Goal: Task Accomplishment & Management: Manage account settings

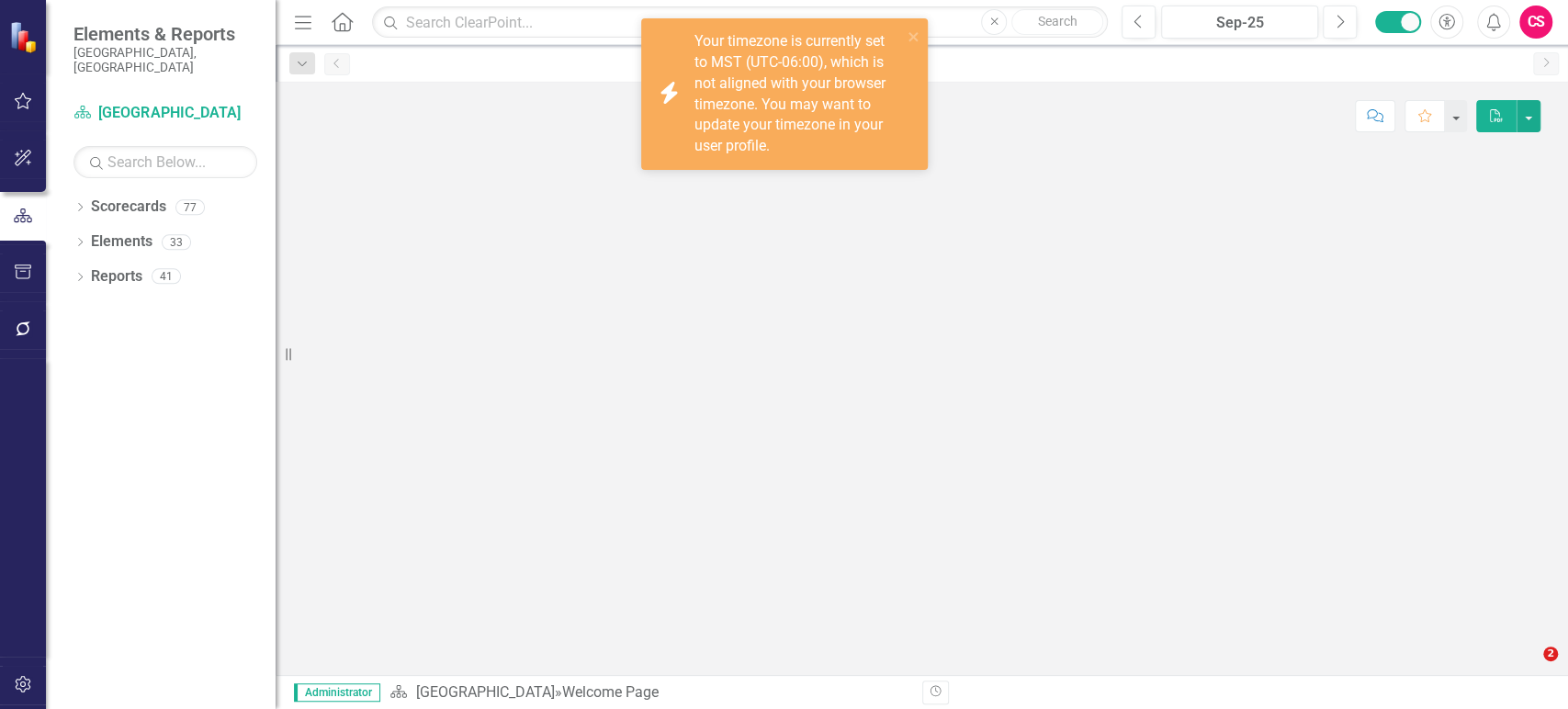
click at [33, 327] on button "button" at bounding box center [23, 329] width 42 height 39
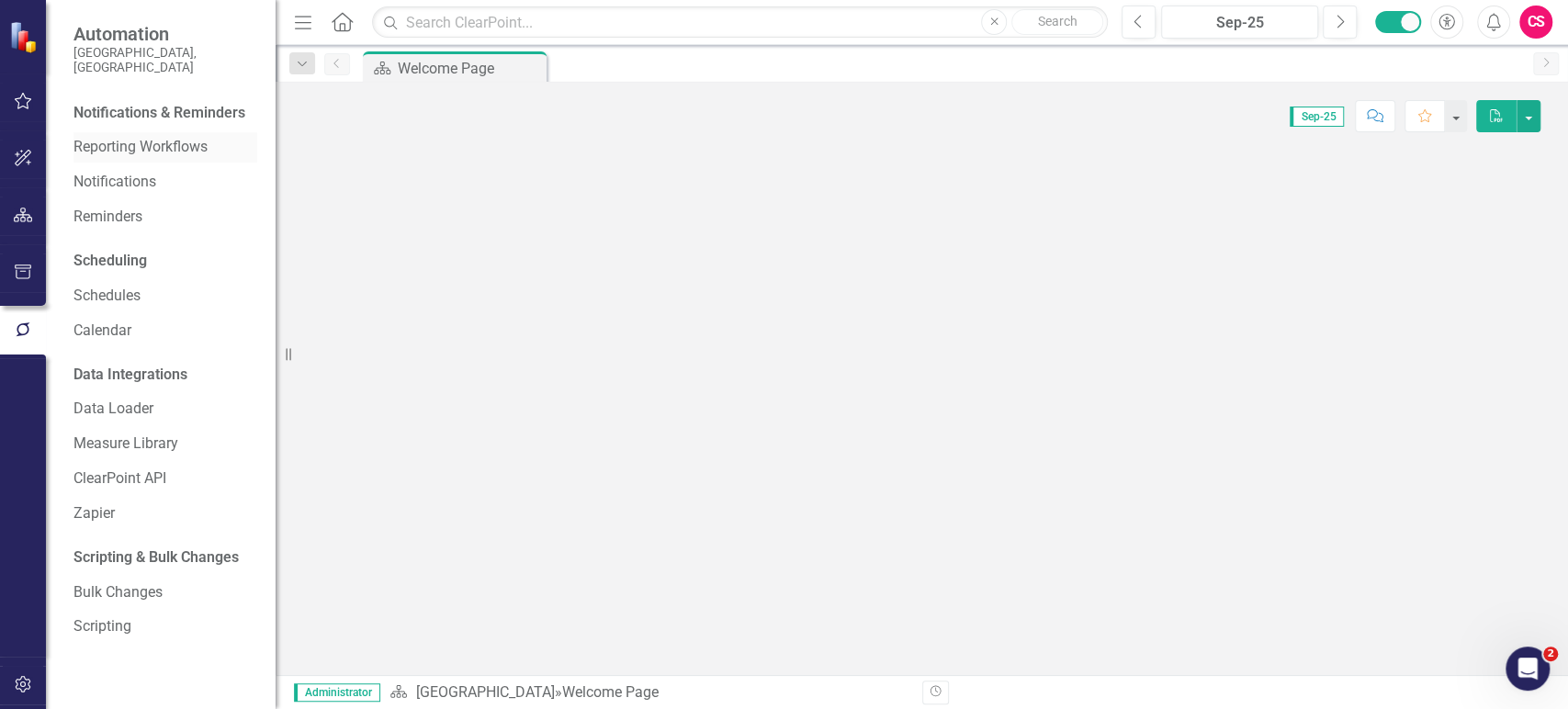
click at [163, 136] on link "Reporting Workflows" at bounding box center [165, 147] width 184 height 21
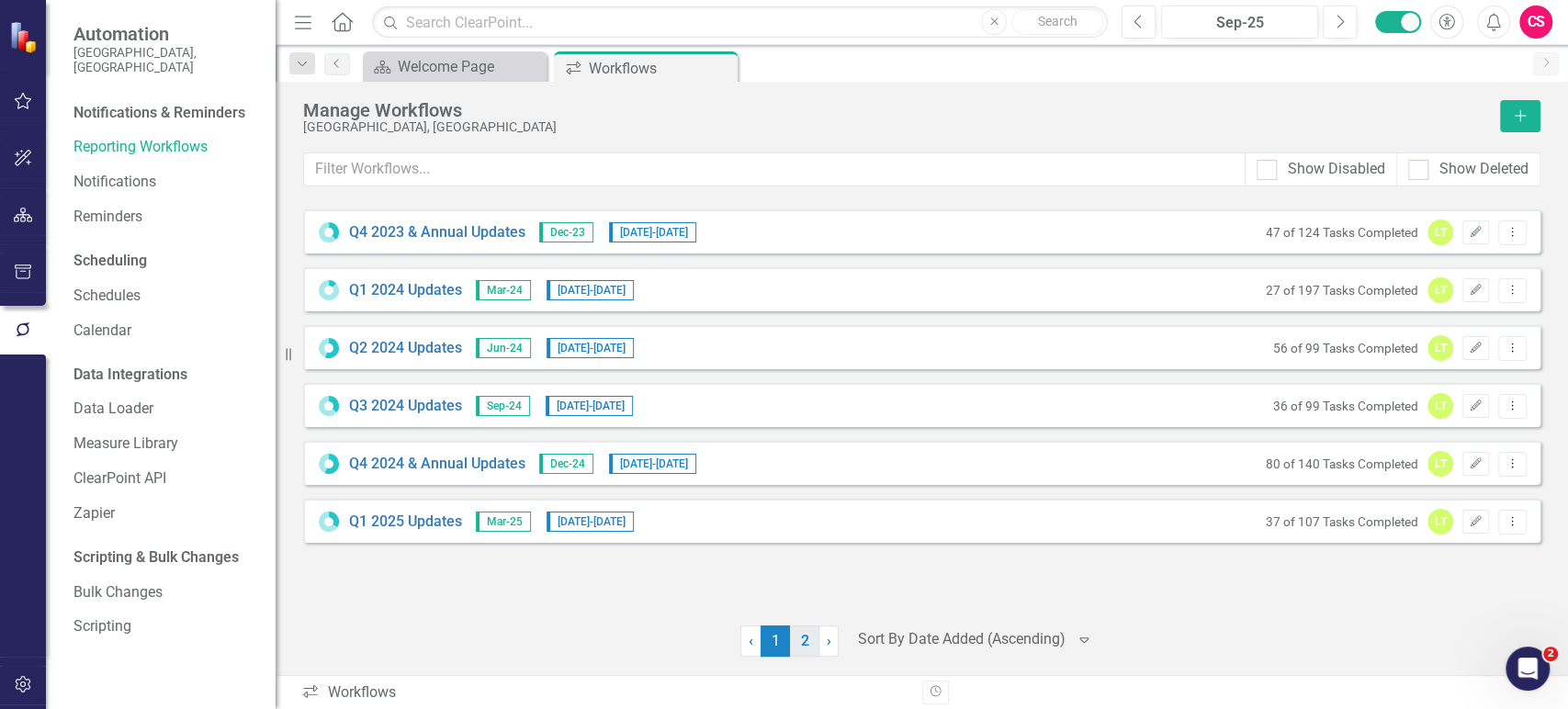
click at [797, 655] on link "2" at bounding box center [805, 641] width 30 height 32
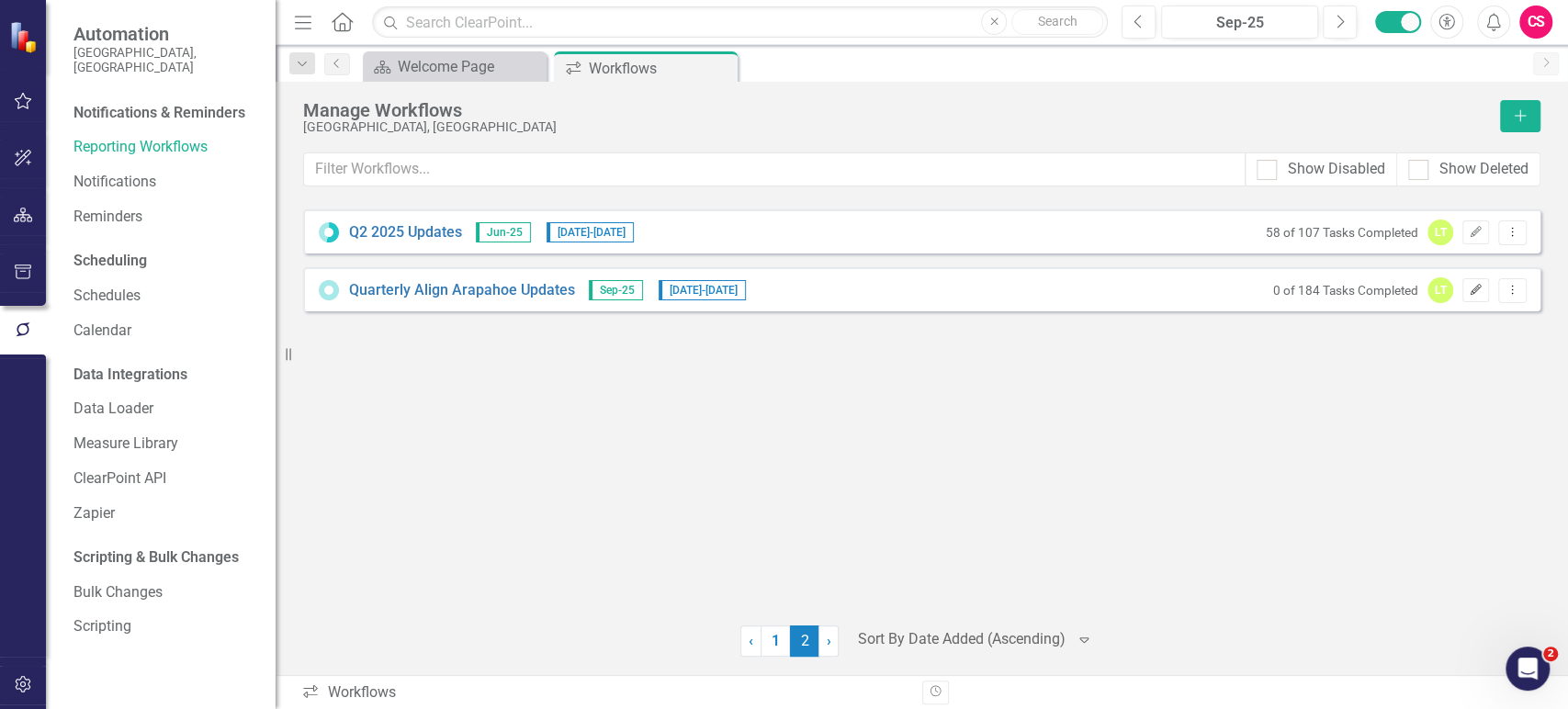
click at [1465, 295] on button "Edit" at bounding box center [1475, 290] width 27 height 24
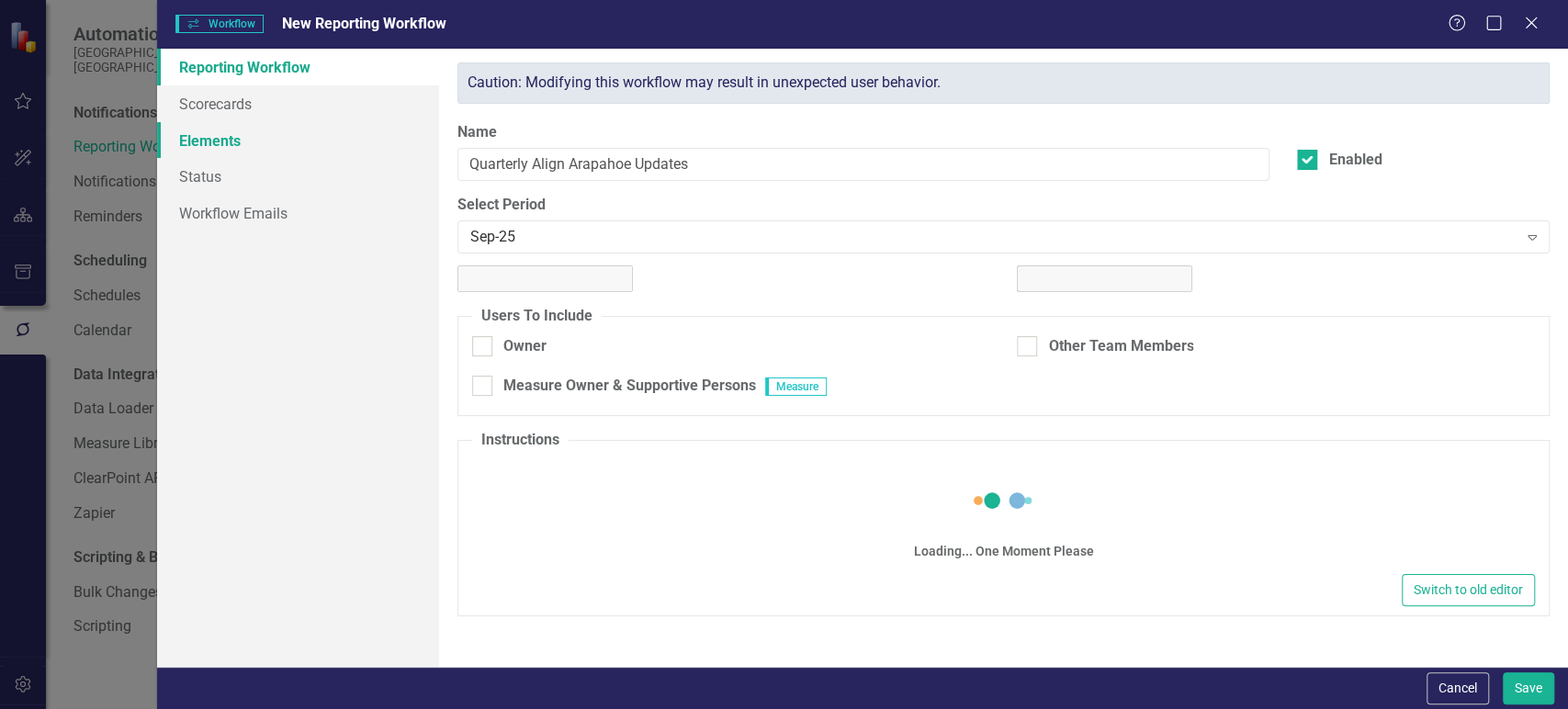
click at [238, 144] on link "Elements" at bounding box center [298, 141] width 282 height 37
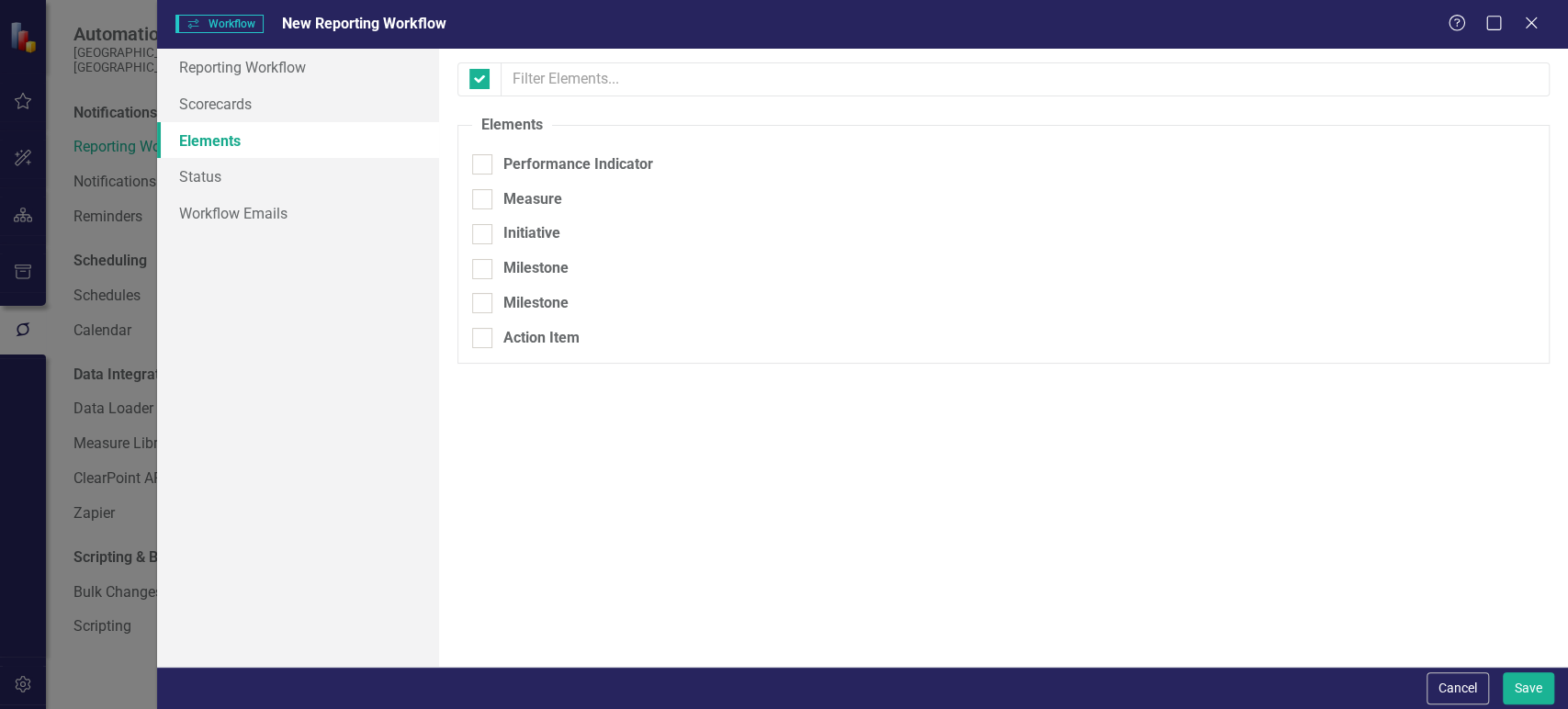
checkbox input "false"
click at [487, 199] on div at bounding box center [483, 200] width 20 height 20
click at [484, 199] on input "Measure" at bounding box center [478, 195] width 12 height 12
checkbox input "true"
click at [330, 212] on link "Workflow Emails" at bounding box center [298, 213] width 282 height 37
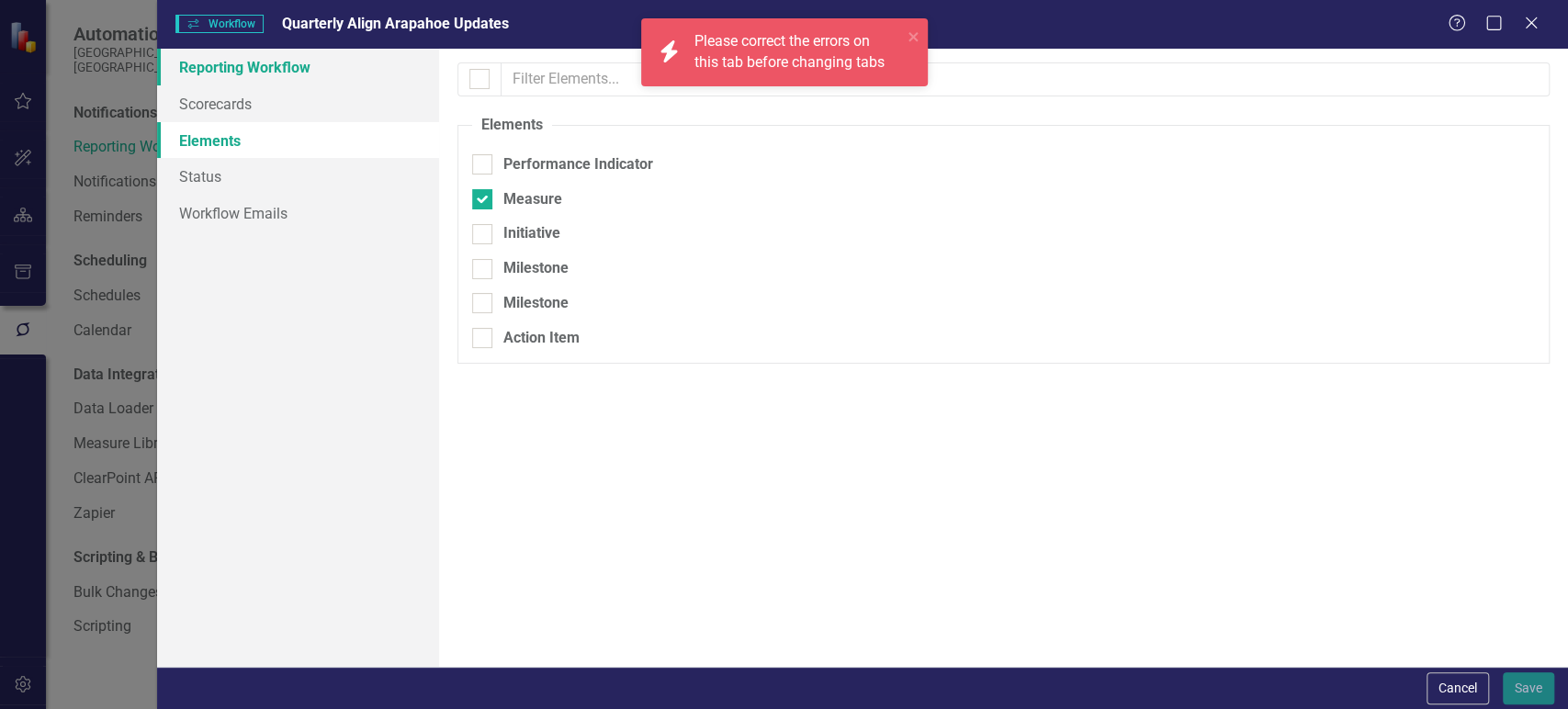
click at [344, 57] on link "Reporting Workflow" at bounding box center [298, 67] width 282 height 37
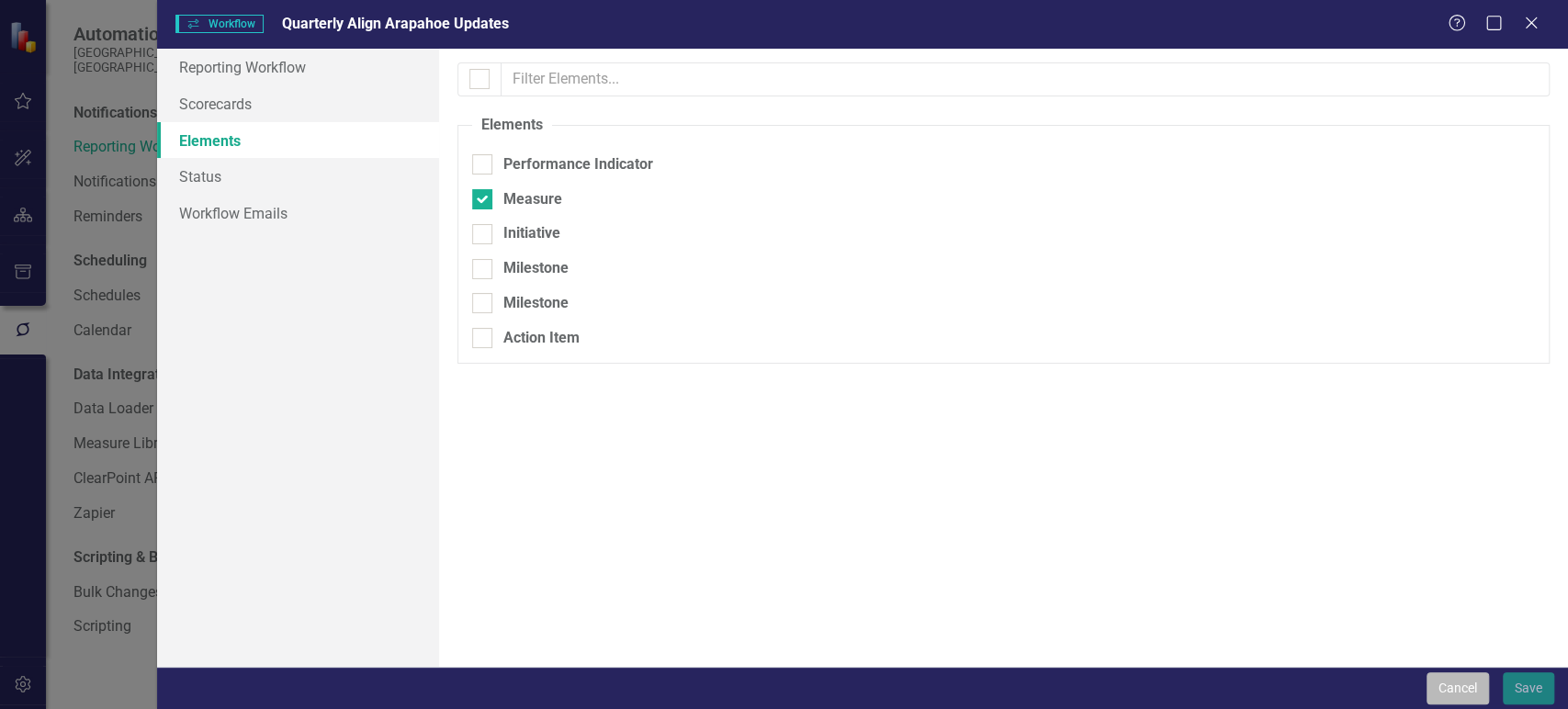
click at [1443, 693] on button "Cancel" at bounding box center [1458, 688] width 62 height 32
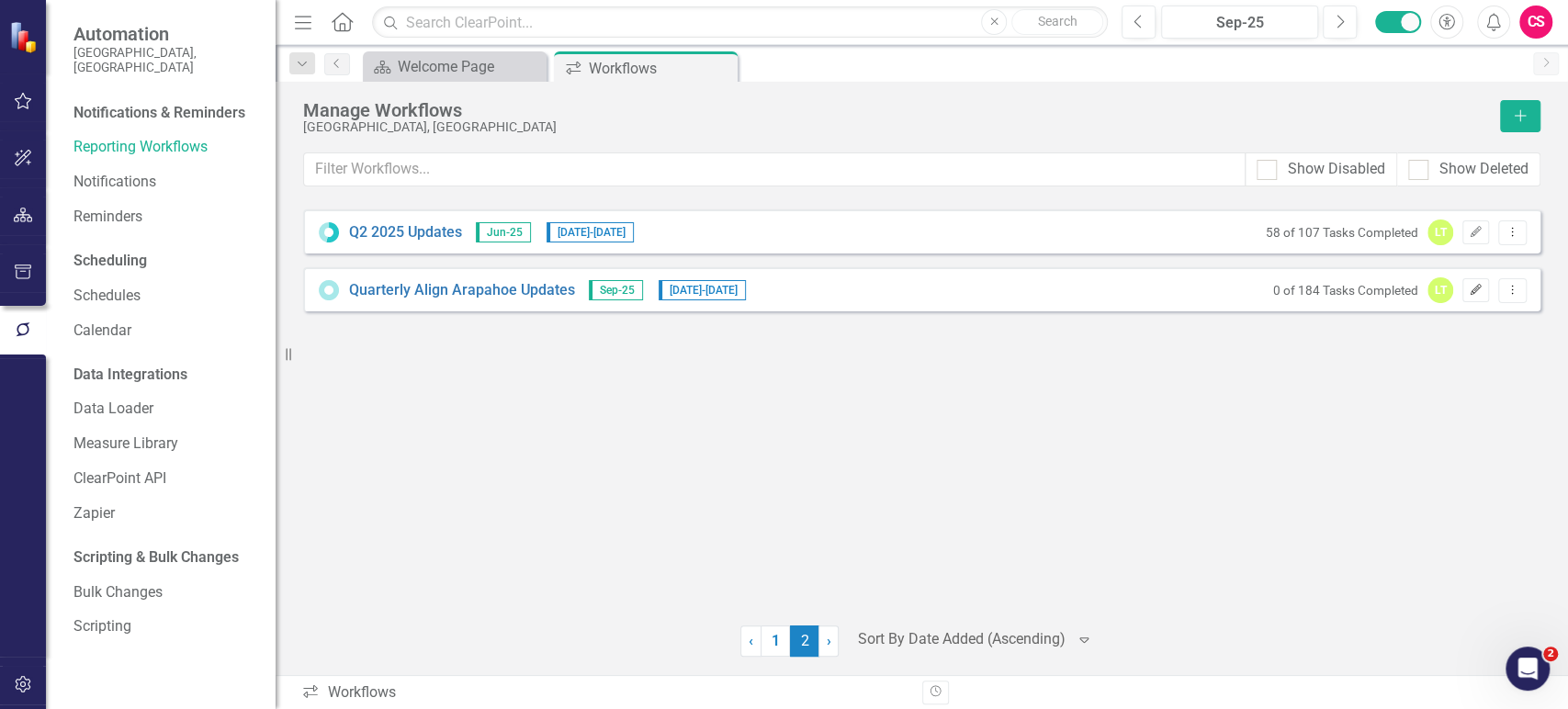
click at [1484, 295] on button "Edit" at bounding box center [1475, 290] width 27 height 24
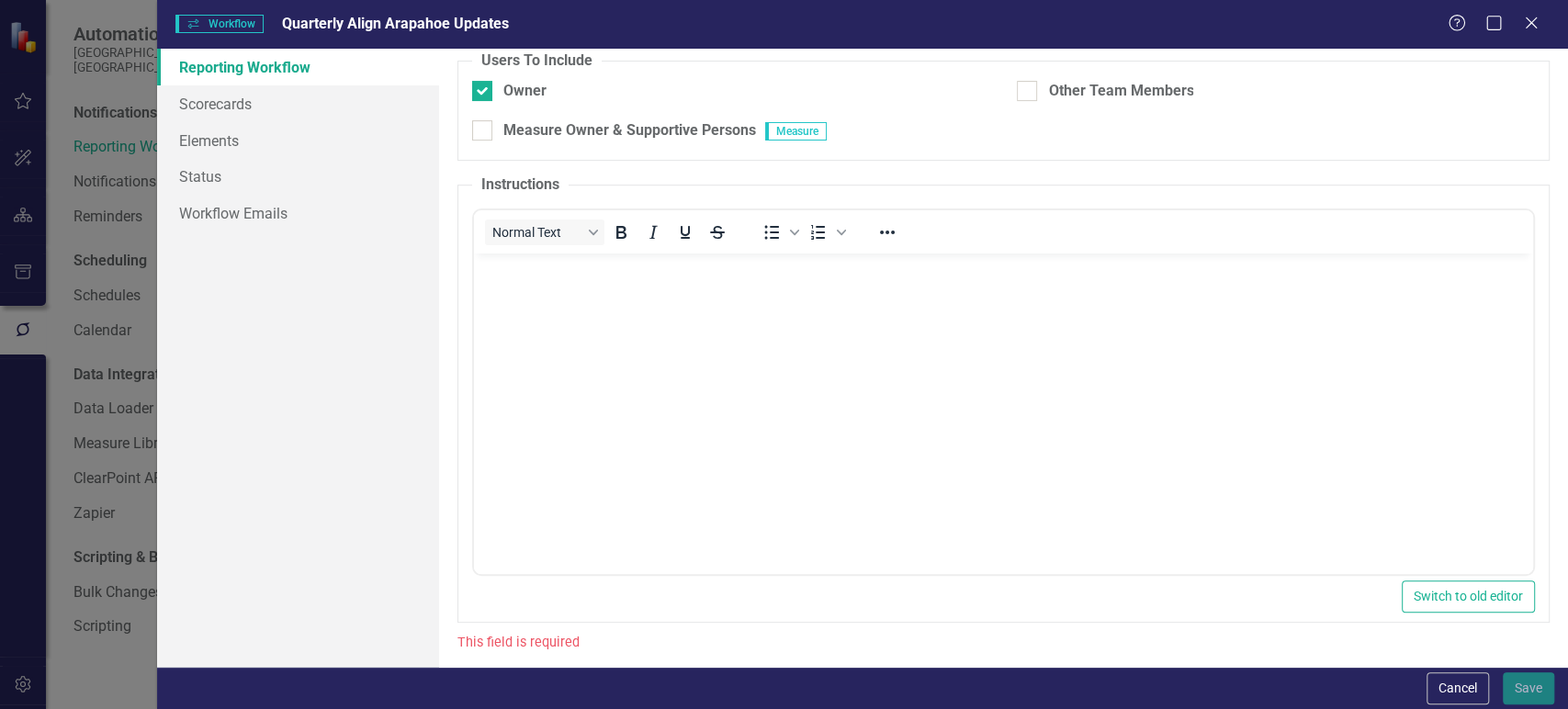
scroll to position [298, 0]
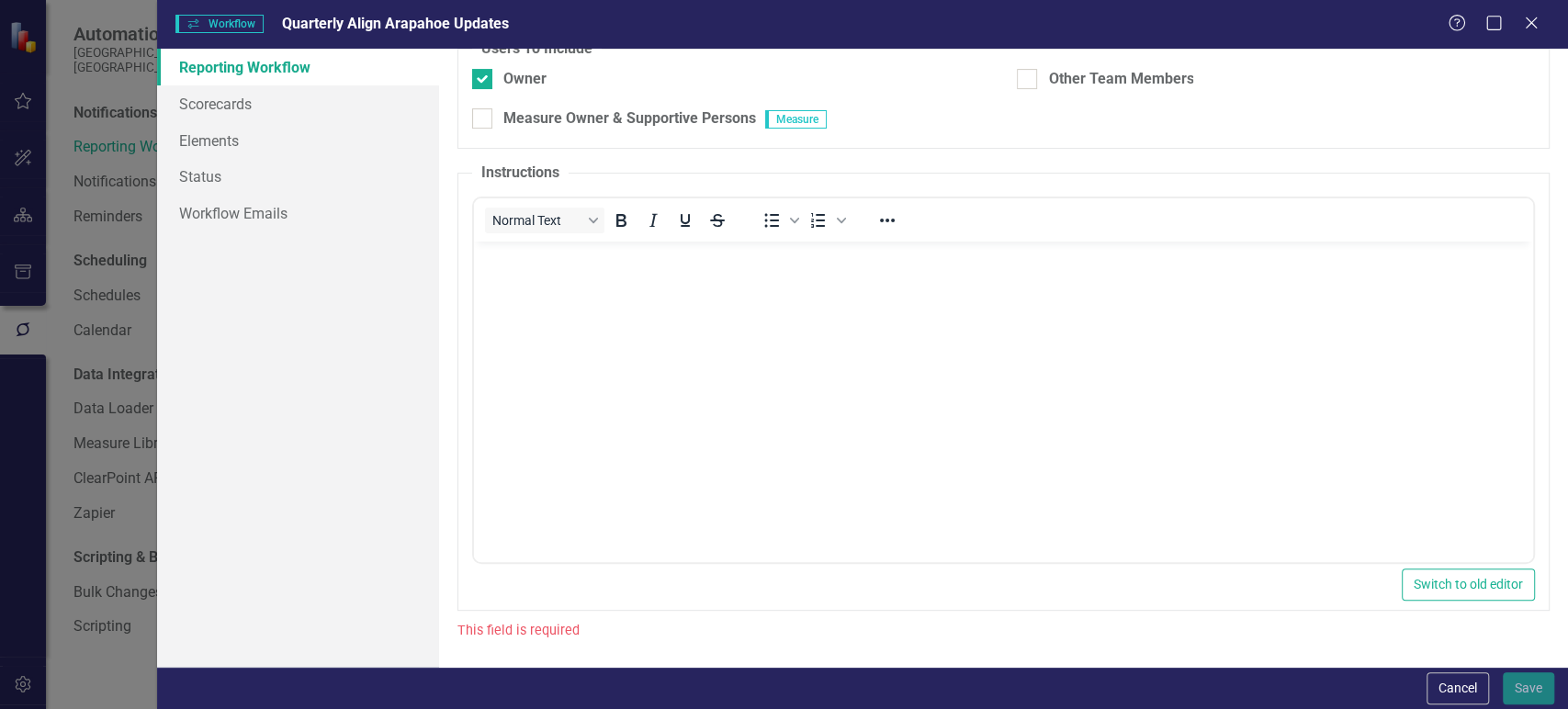
click at [641, 360] on body "Rich Text Area. Press ALT-0 for help." at bounding box center [1004, 379] width 1059 height 276
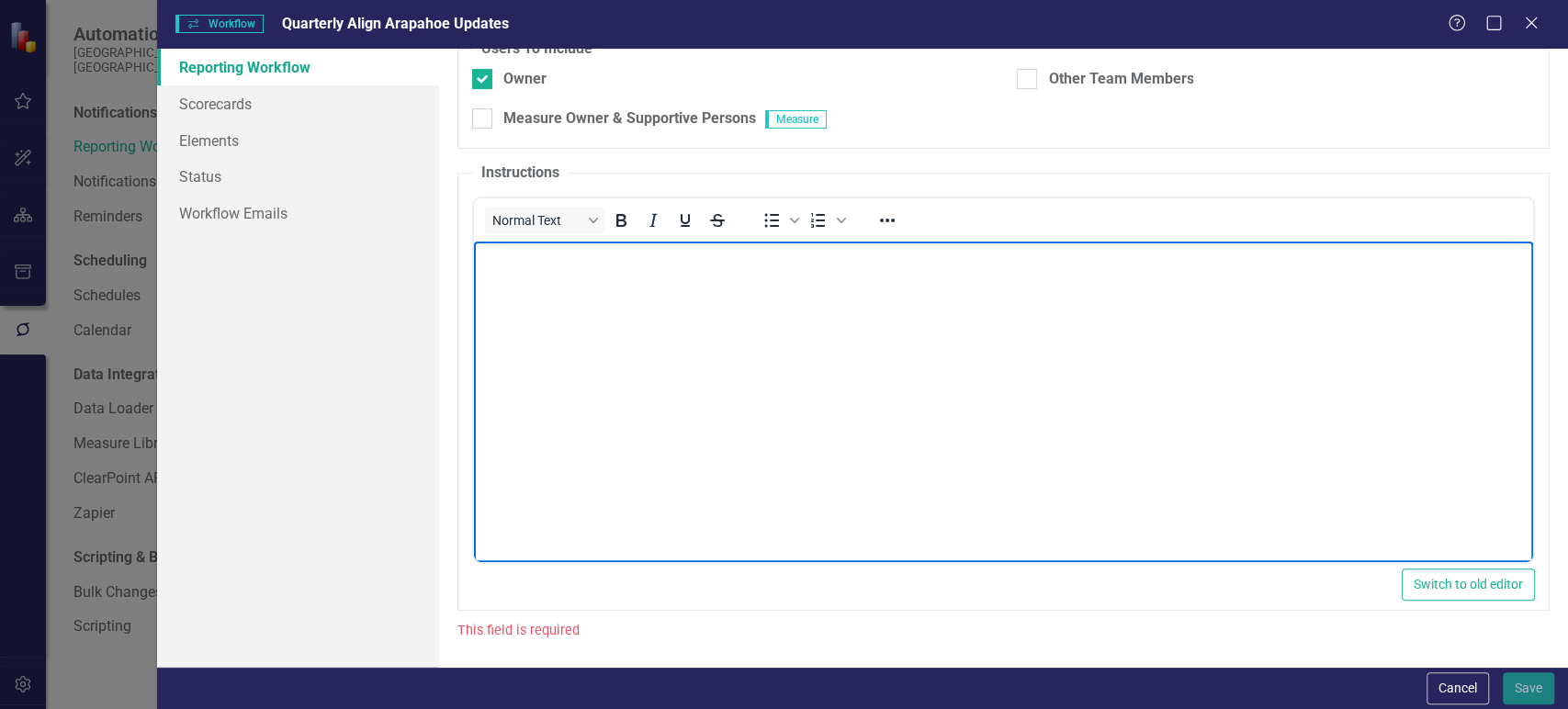
scroll to position [267, 0]
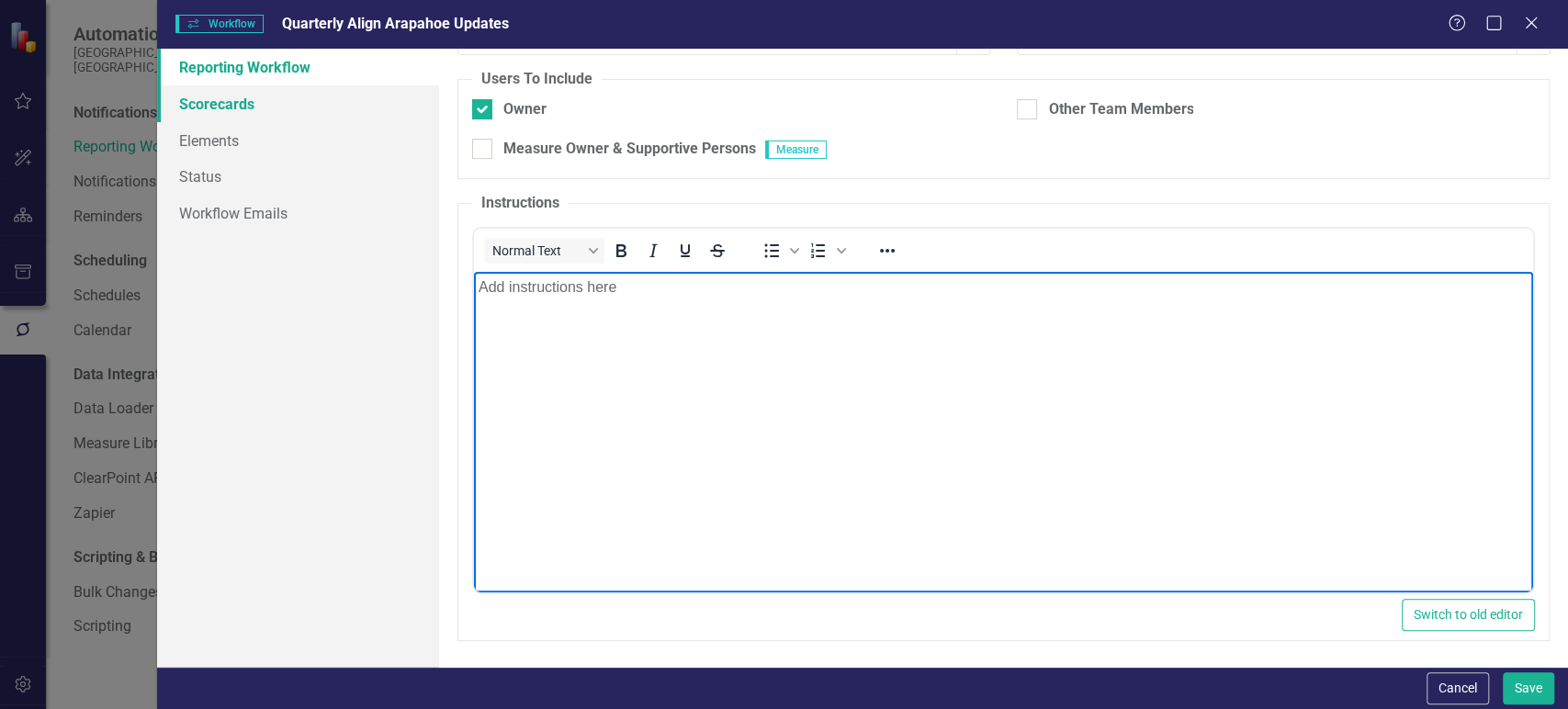
click at [324, 105] on link "Scorecards" at bounding box center [298, 104] width 282 height 37
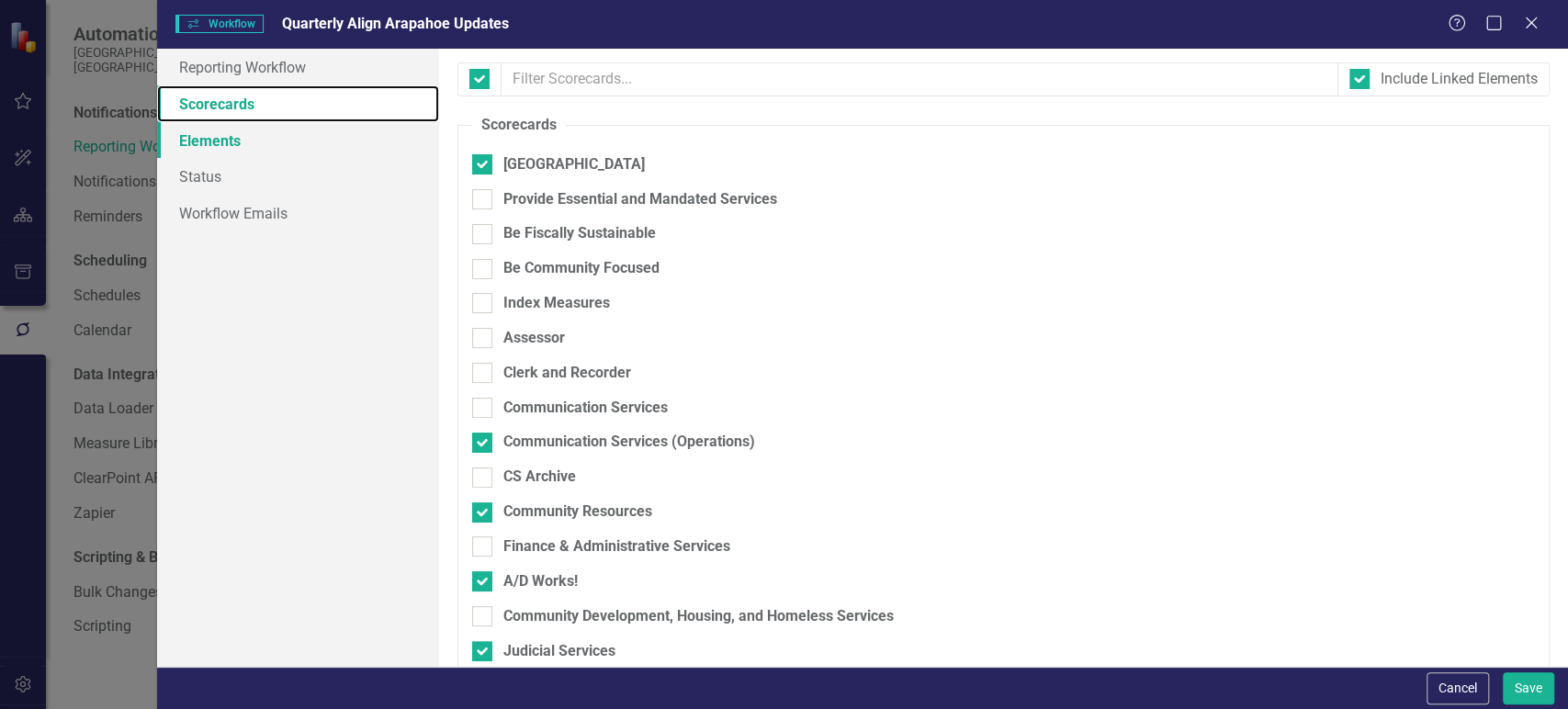
checkbox input "false"
click at [322, 130] on link "Elements" at bounding box center [298, 141] width 282 height 37
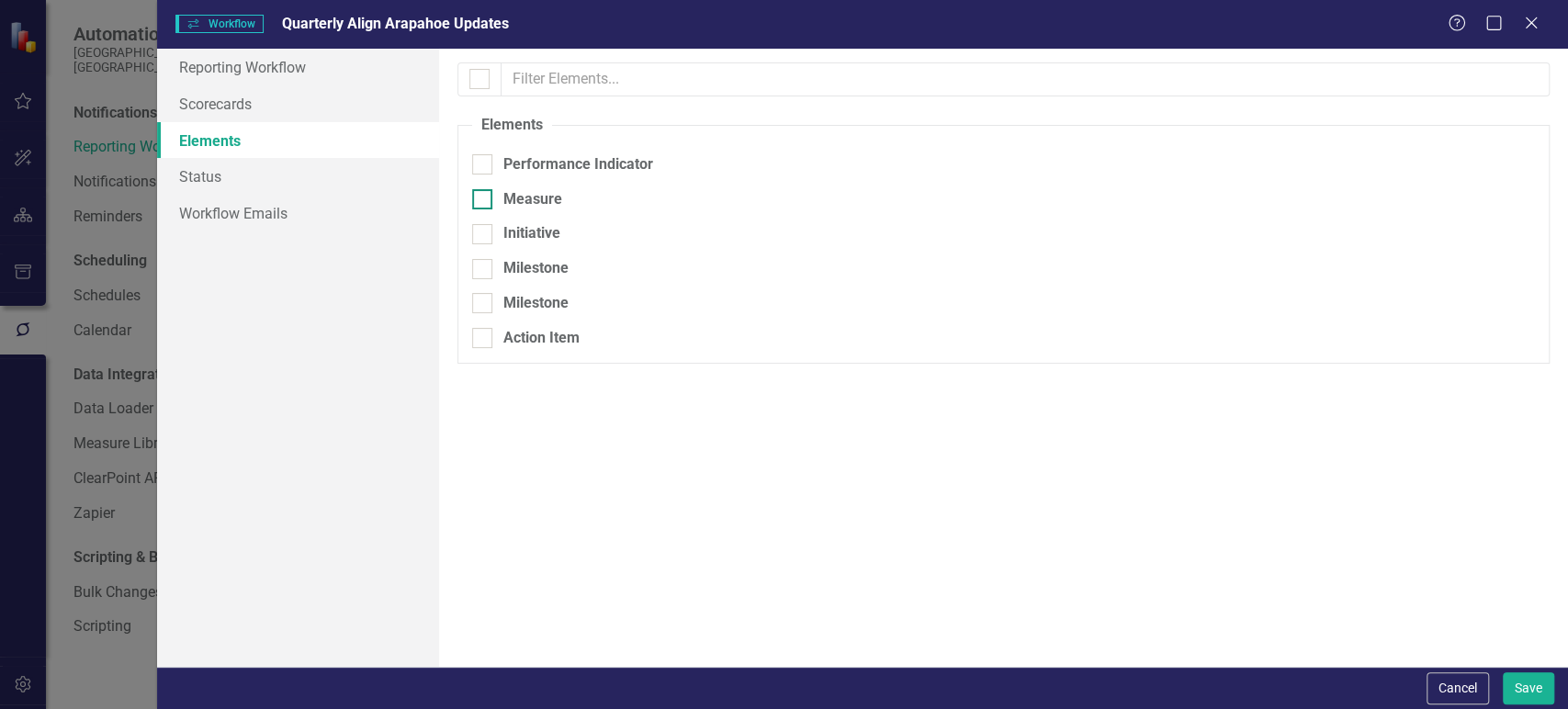
click at [485, 203] on div at bounding box center [483, 200] width 20 height 20
click at [484, 201] on input "Measure" at bounding box center [478, 195] width 12 height 12
checkbox input "true"
click at [358, 213] on link "Workflow Emails" at bounding box center [298, 213] width 282 height 37
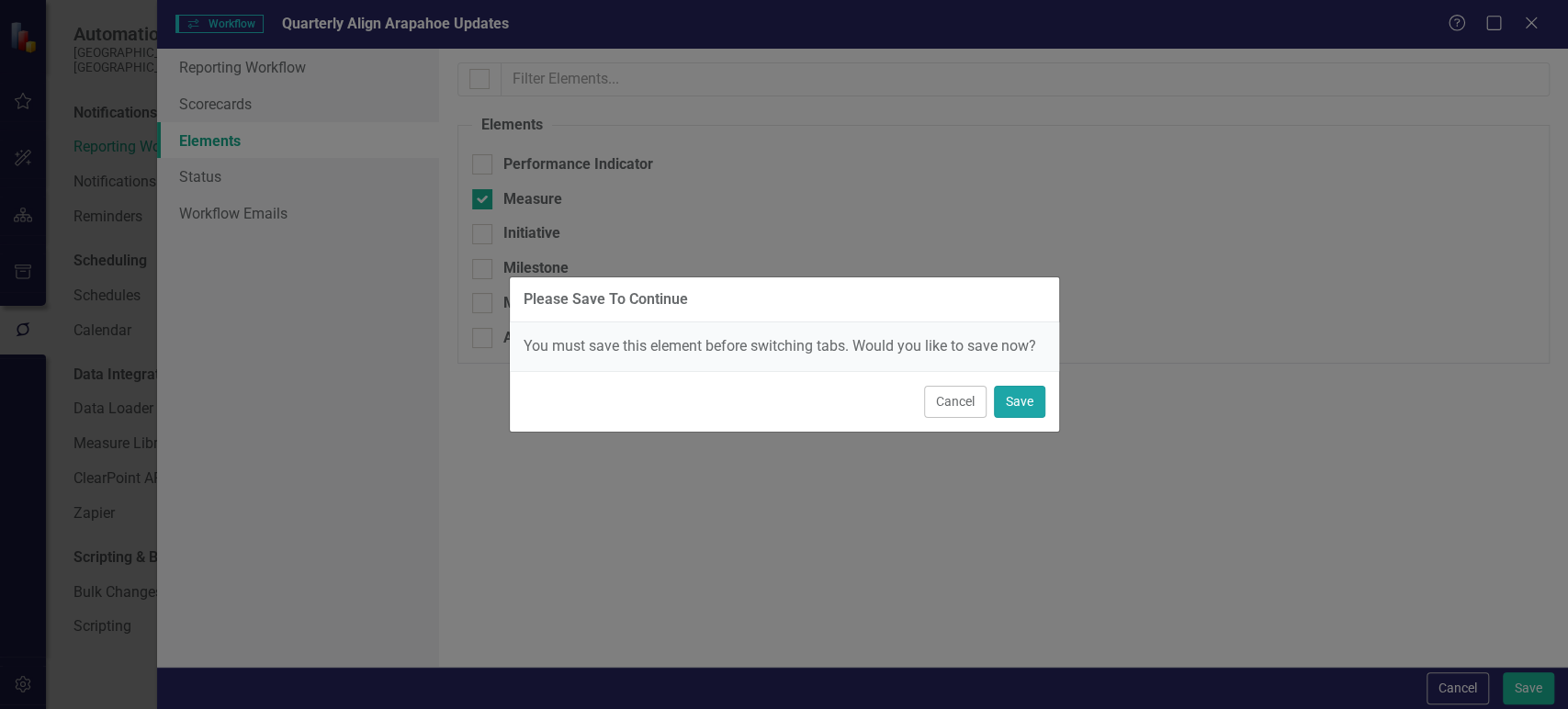
click at [1028, 406] on button "Save" at bounding box center [1019, 402] width 51 height 32
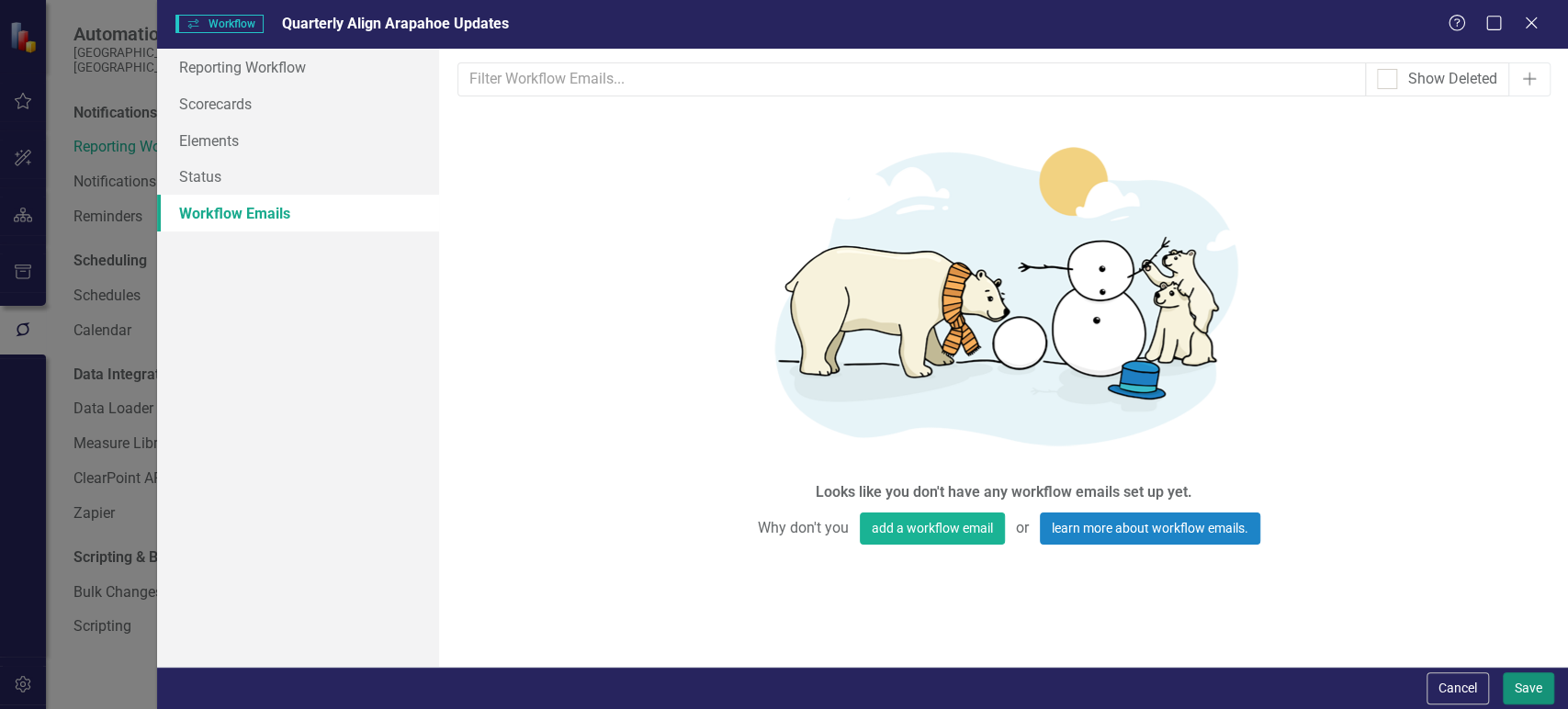
click at [1538, 689] on button "Save" at bounding box center [1528, 688] width 51 height 32
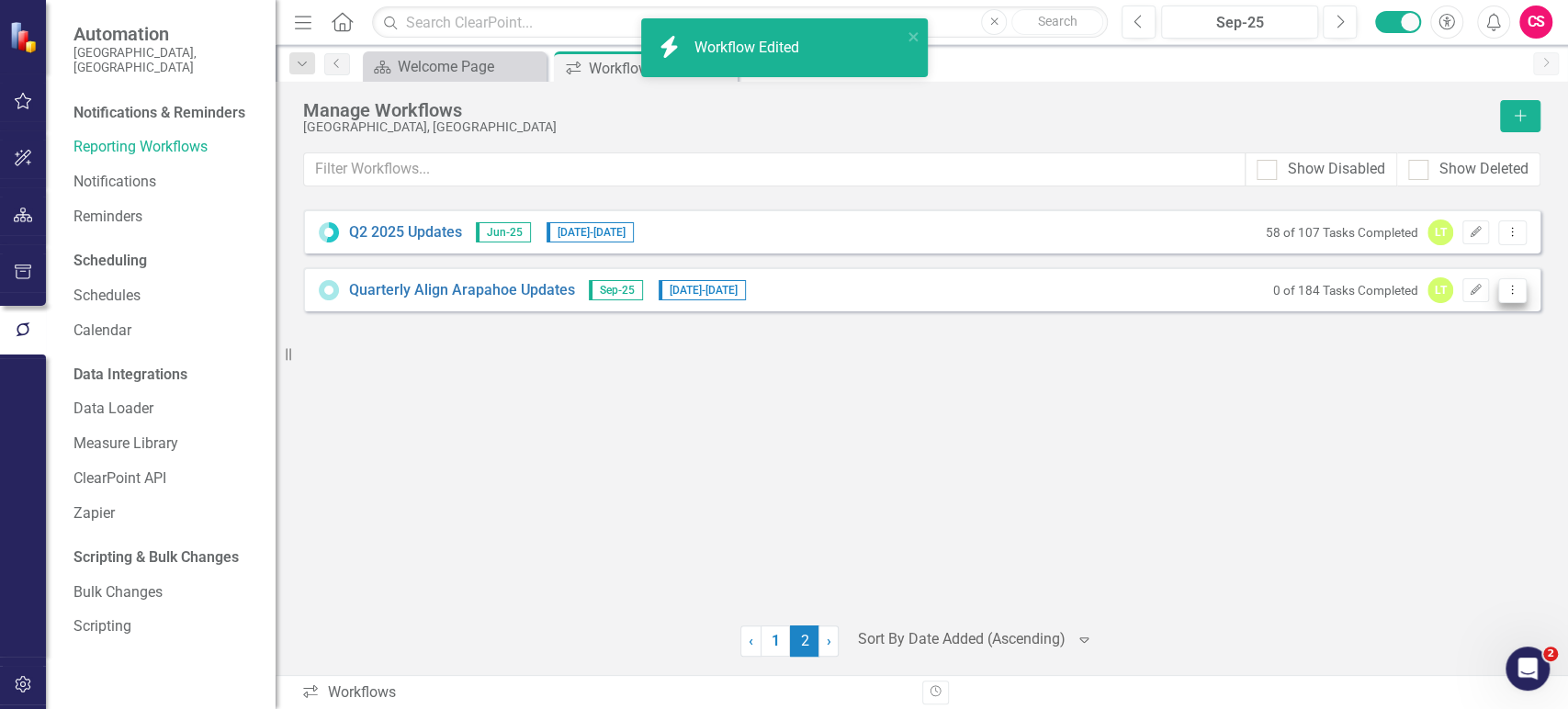
click at [1513, 278] on button "Dropdown Menu" at bounding box center [1512, 290] width 29 height 25
click at [1480, 316] on link "Preview Preview Workflow" at bounding box center [1440, 319] width 170 height 34
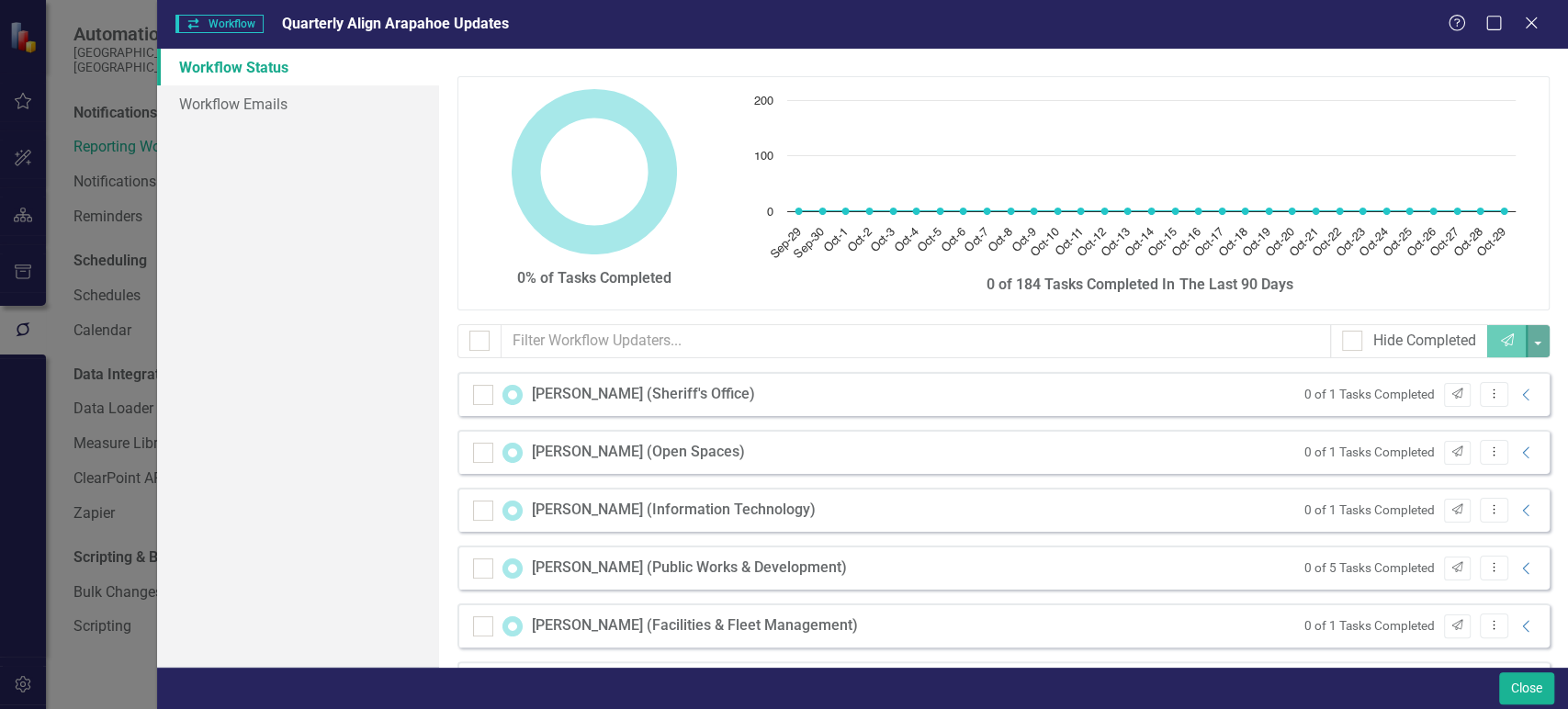
checkbox input "false"
drag, startPoint x: 1510, startPoint y: 404, endPoint x: 1512, endPoint y: 390, distance: 14.1
click at [1512, 390] on div "0 of 1 Tasks Completed Send Dropdown Menu Collapse" at bounding box center [1416, 394] width 241 height 25
click at [1517, 390] on icon "Collapse" at bounding box center [1526, 395] width 19 height 15
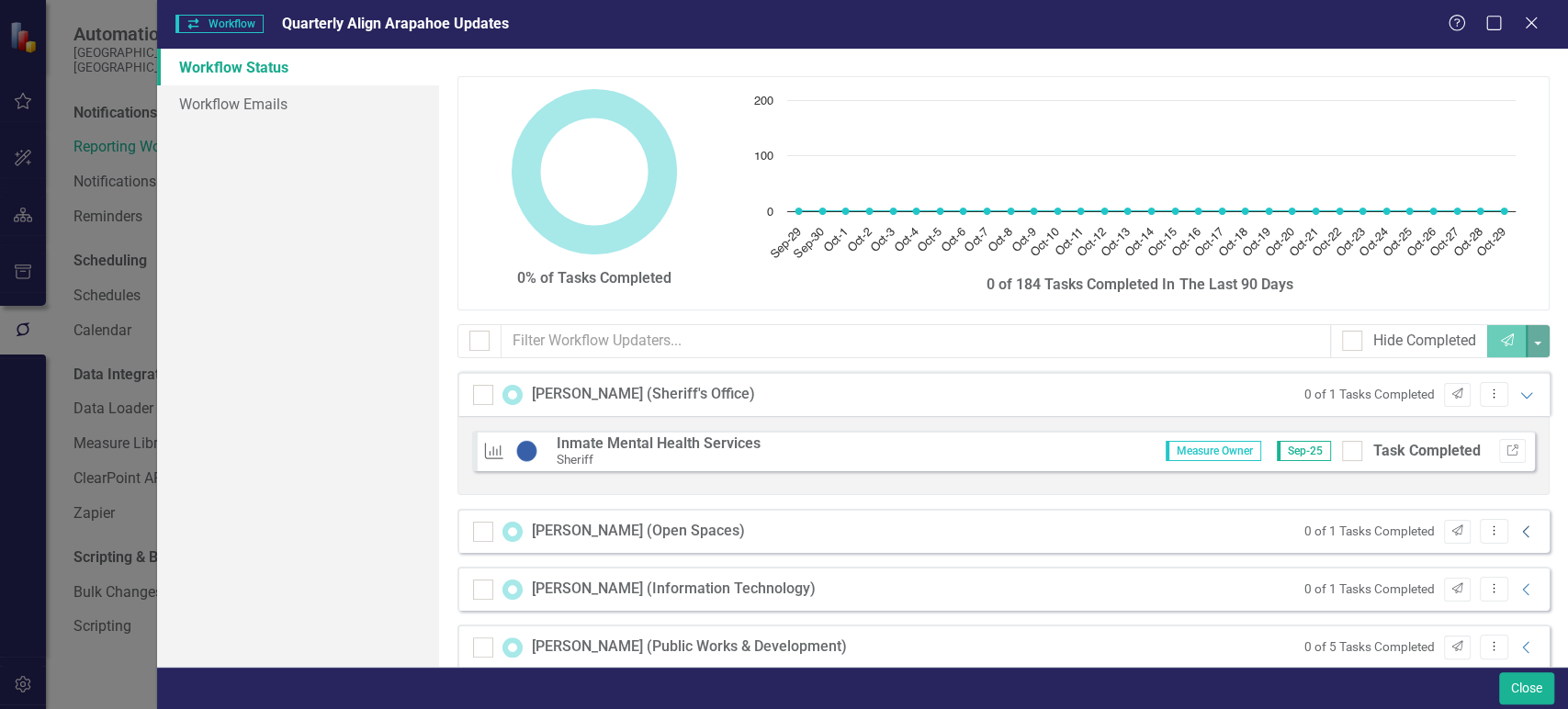
click at [1517, 529] on icon "Collapse" at bounding box center [1526, 532] width 19 height 15
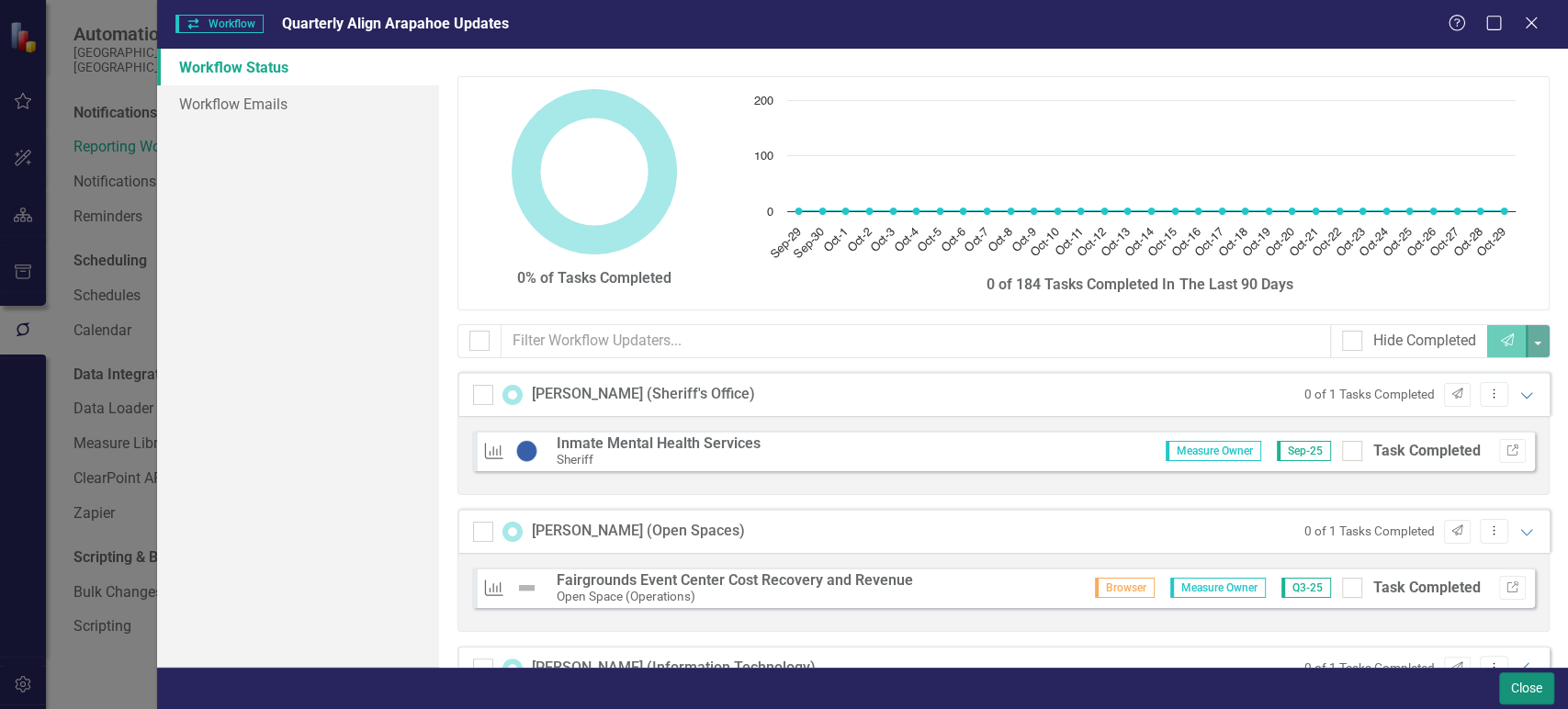
click at [1521, 692] on button "Close" at bounding box center [1526, 688] width 55 height 32
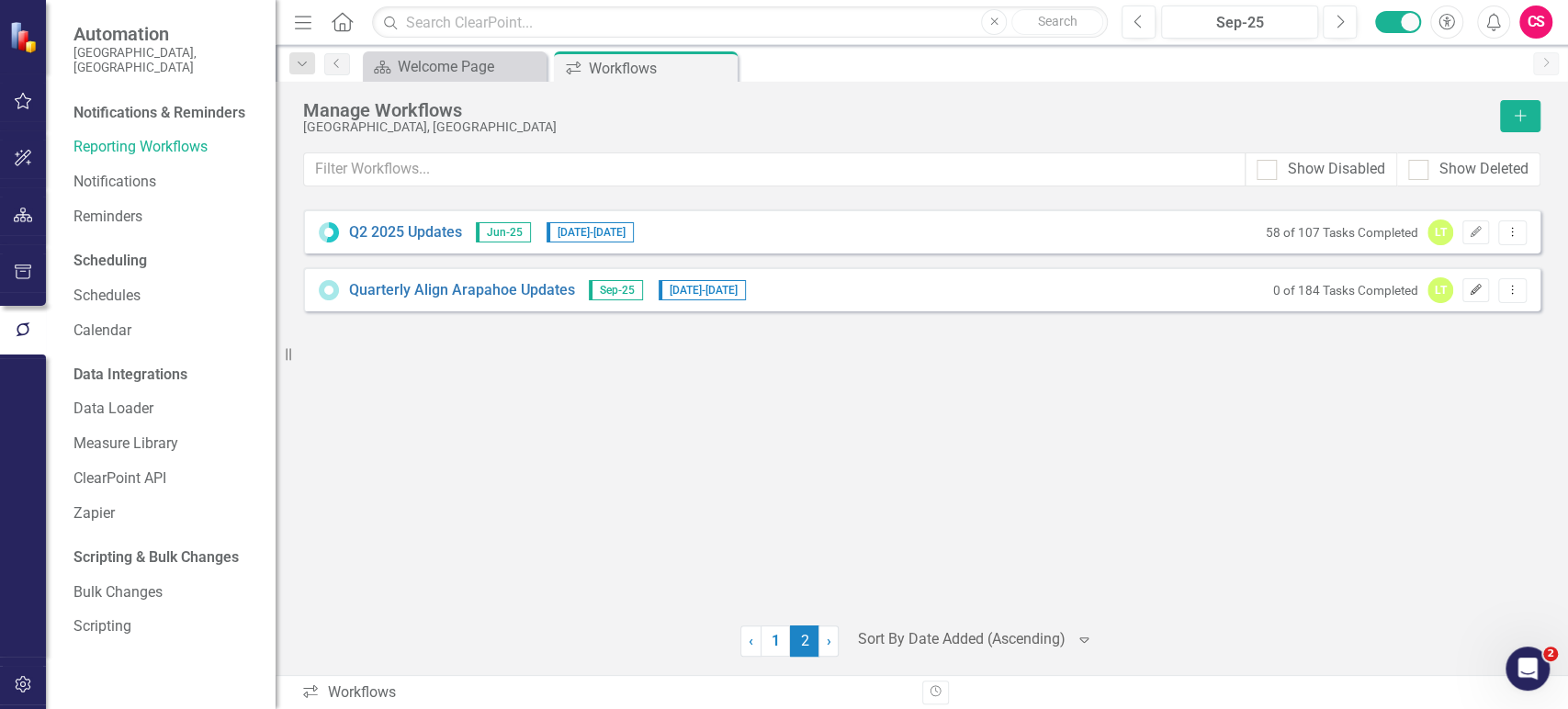
click at [1473, 285] on icon "Edit" at bounding box center [1475, 290] width 14 height 11
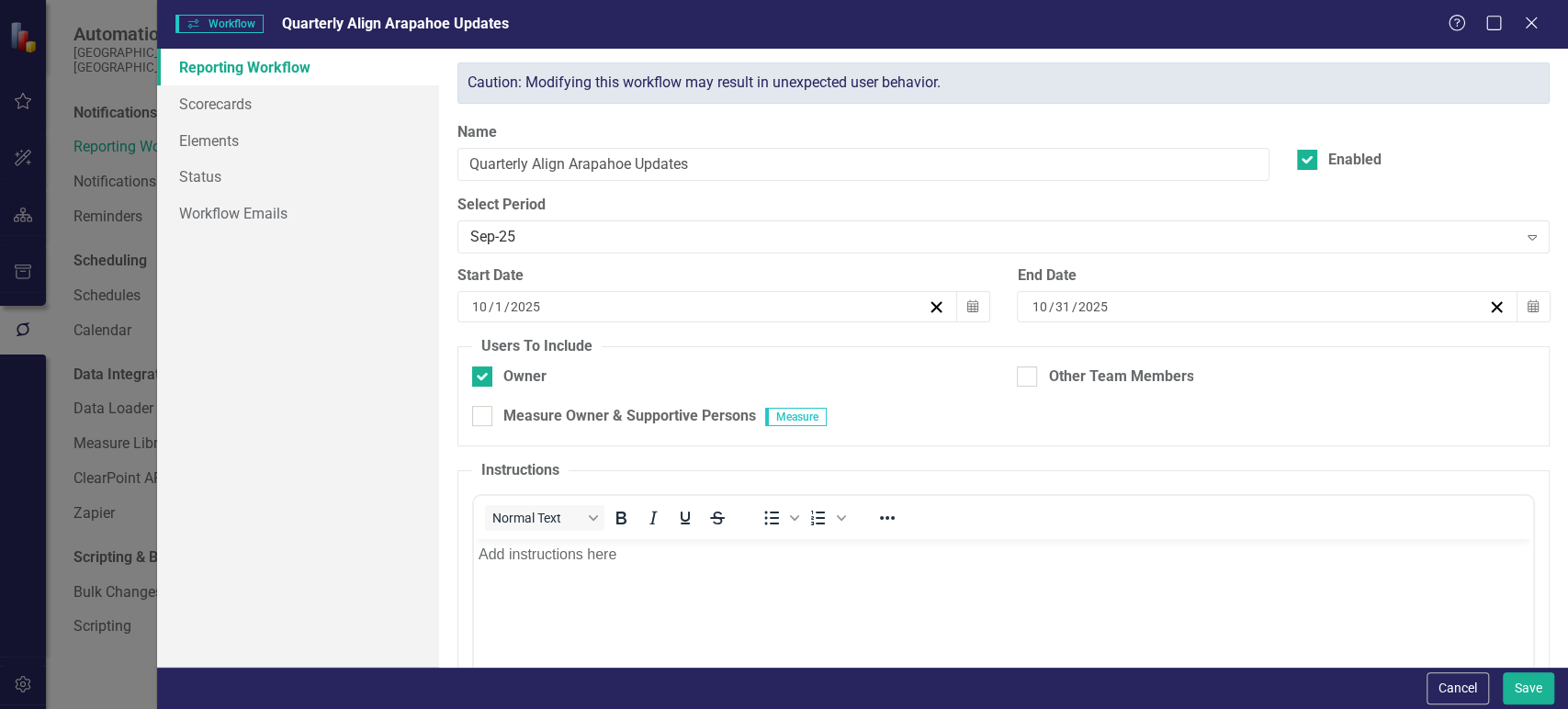
scroll to position [0, 0]
click at [284, 137] on link "Elements" at bounding box center [298, 141] width 282 height 37
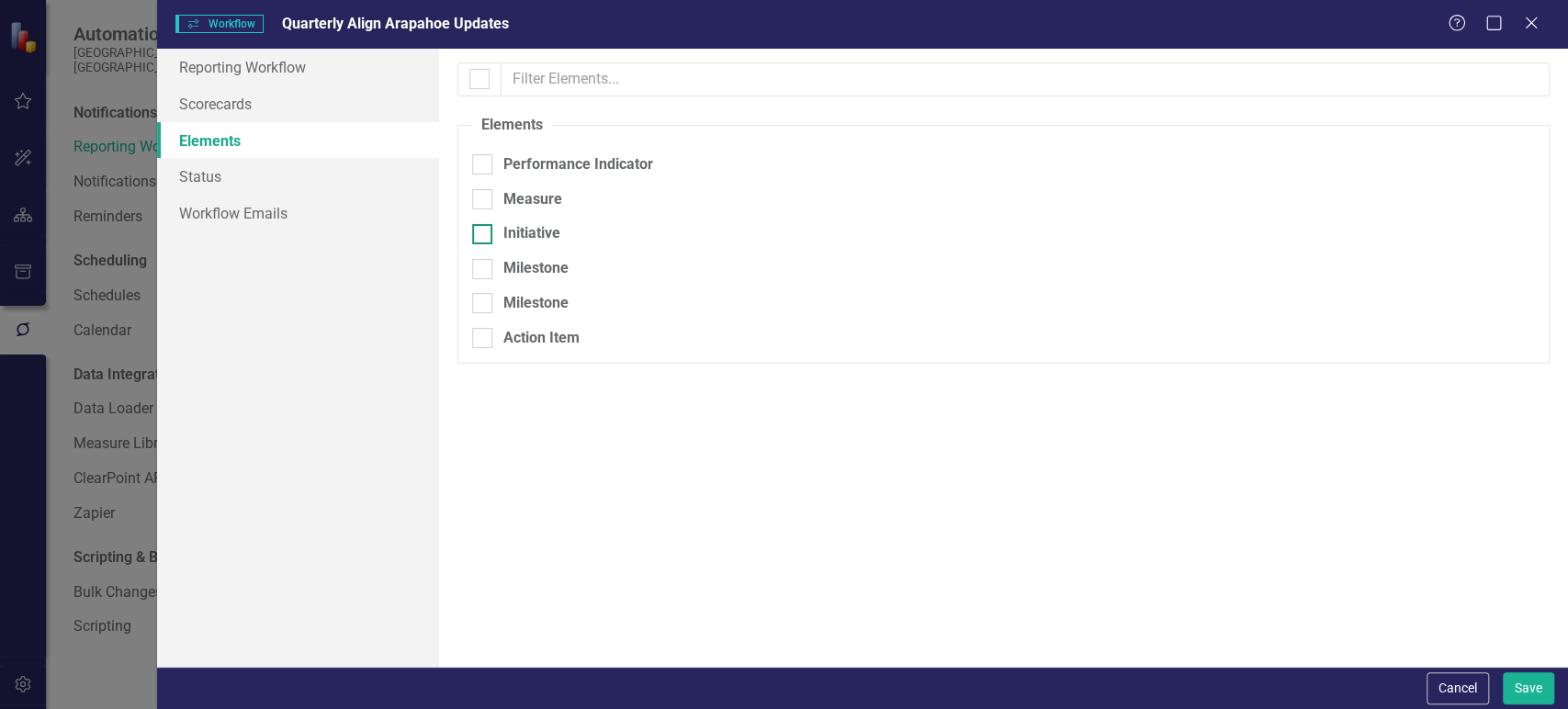
click at [475, 228] on input "Initiative" at bounding box center [478, 229] width 12 height 12
checkbox input "true"
click at [492, 206] on div "Measure" at bounding box center [1004, 200] width 1063 height 21
click at [484, 201] on input "Measure" at bounding box center [478, 195] width 12 height 12
checkbox input "true"
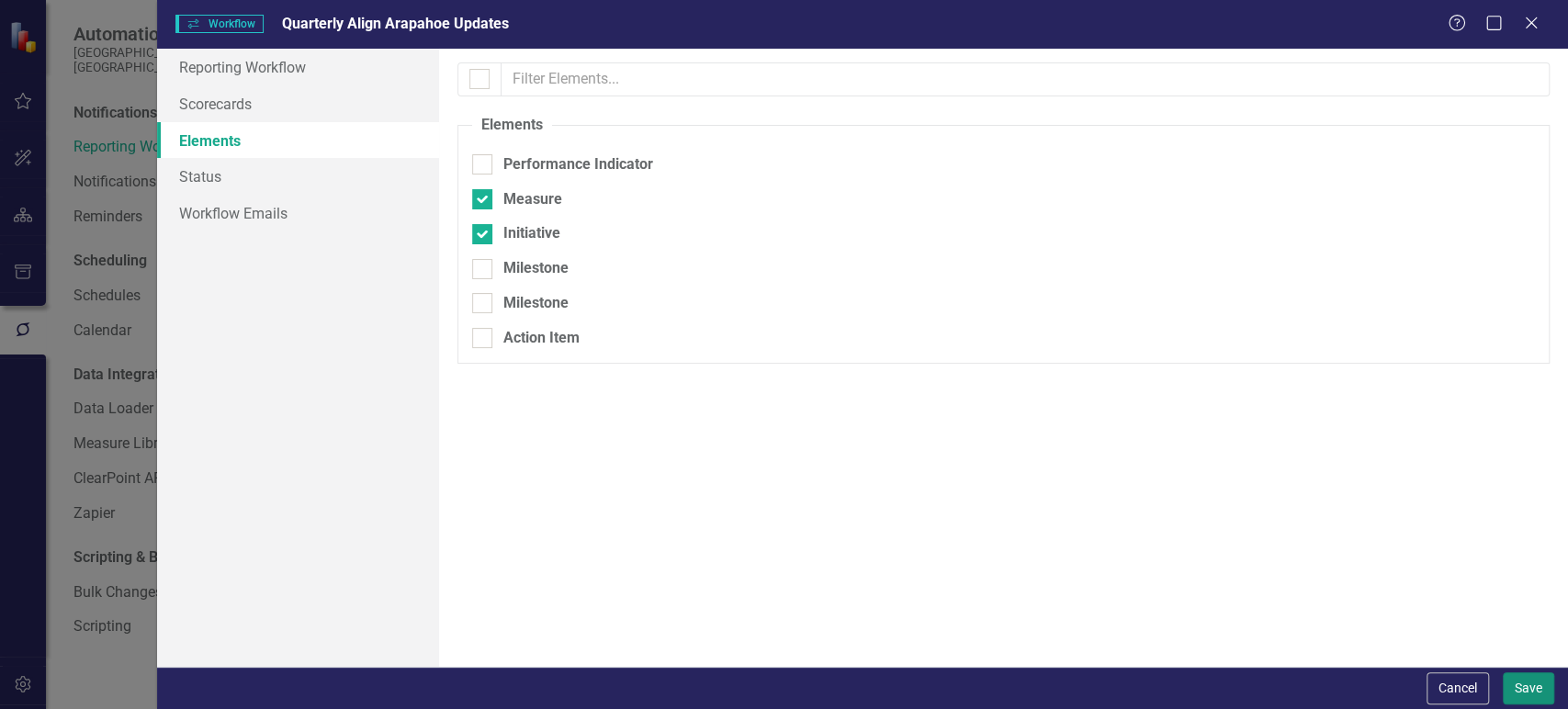
click at [1519, 673] on button "Save" at bounding box center [1528, 688] width 51 height 32
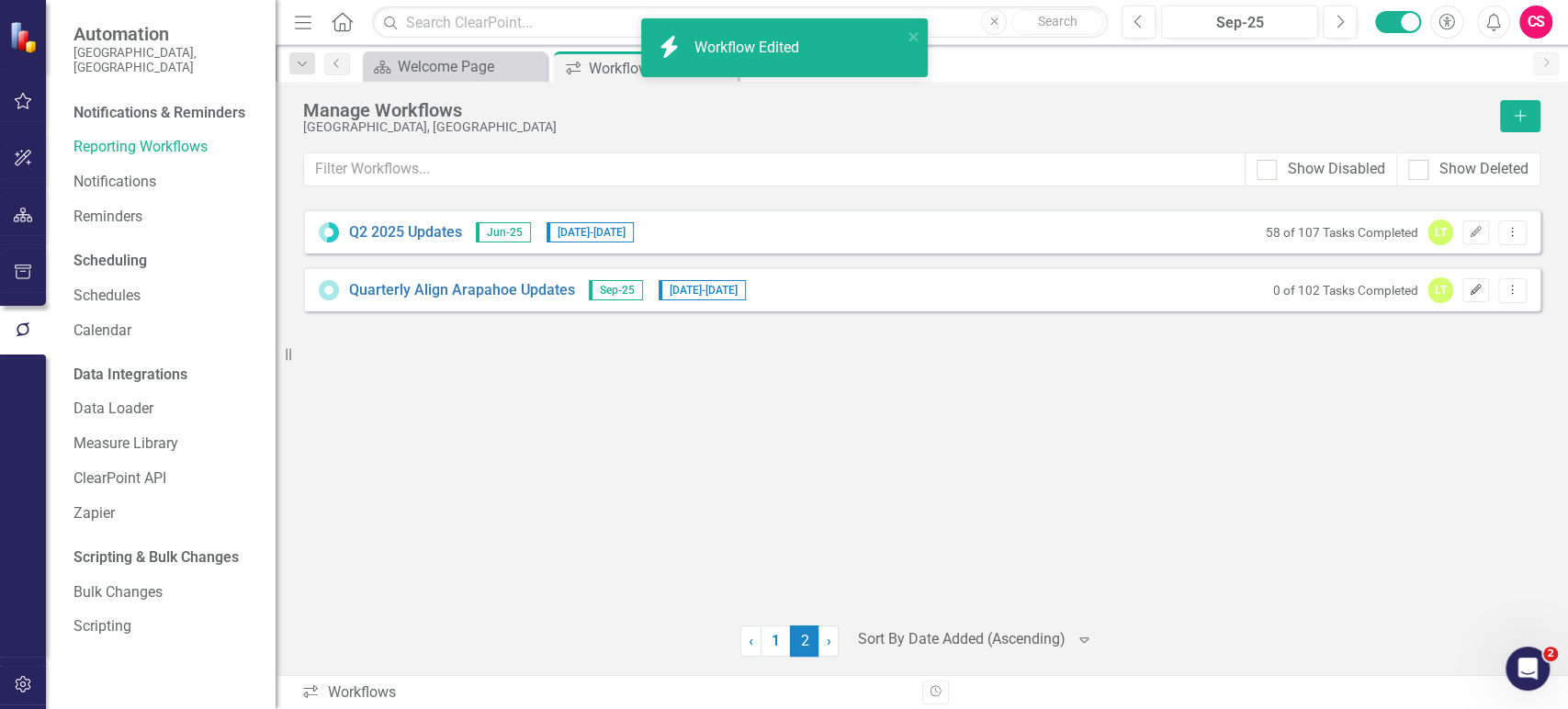
click at [1477, 290] on icon "Edit" at bounding box center [1475, 290] width 14 height 11
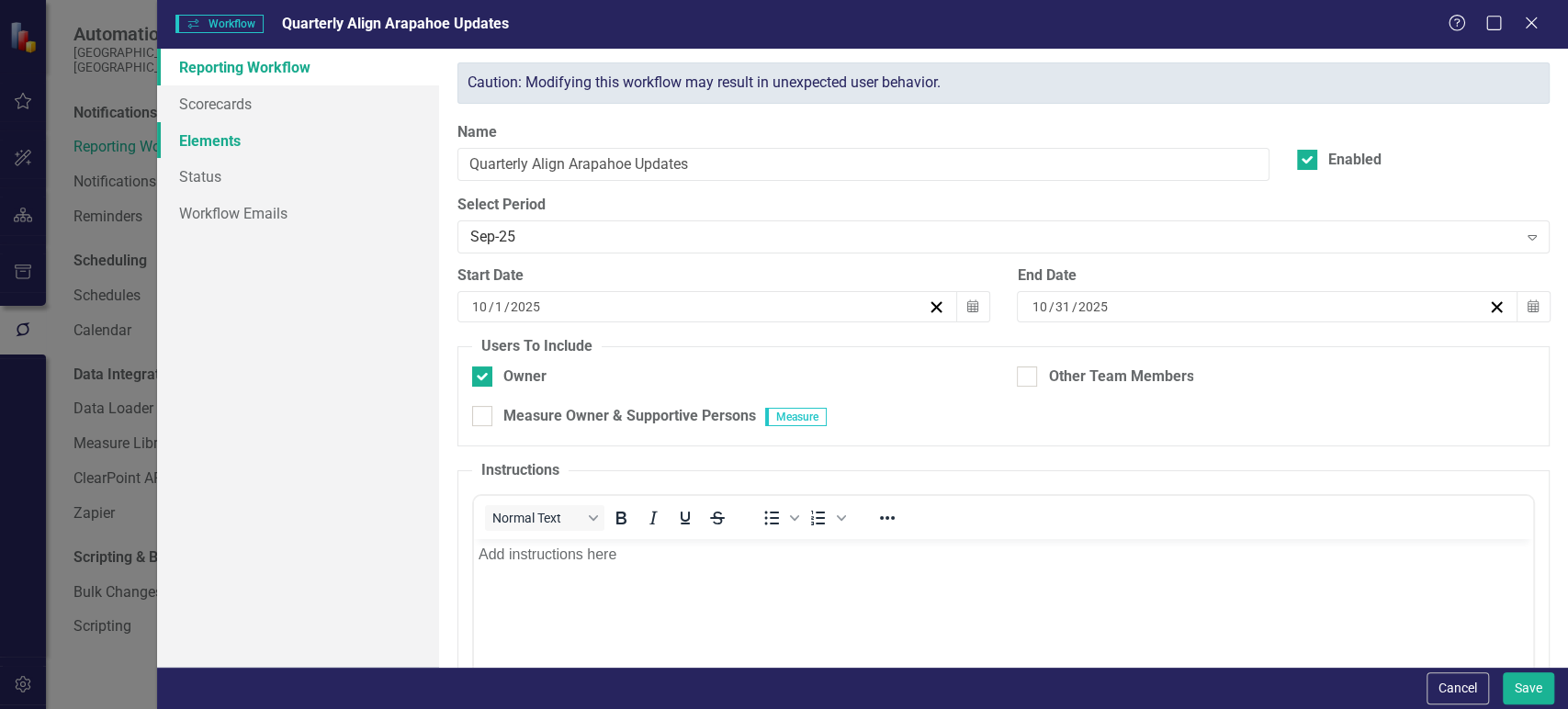
click at [305, 122] on link "Elements" at bounding box center [298, 141] width 282 height 37
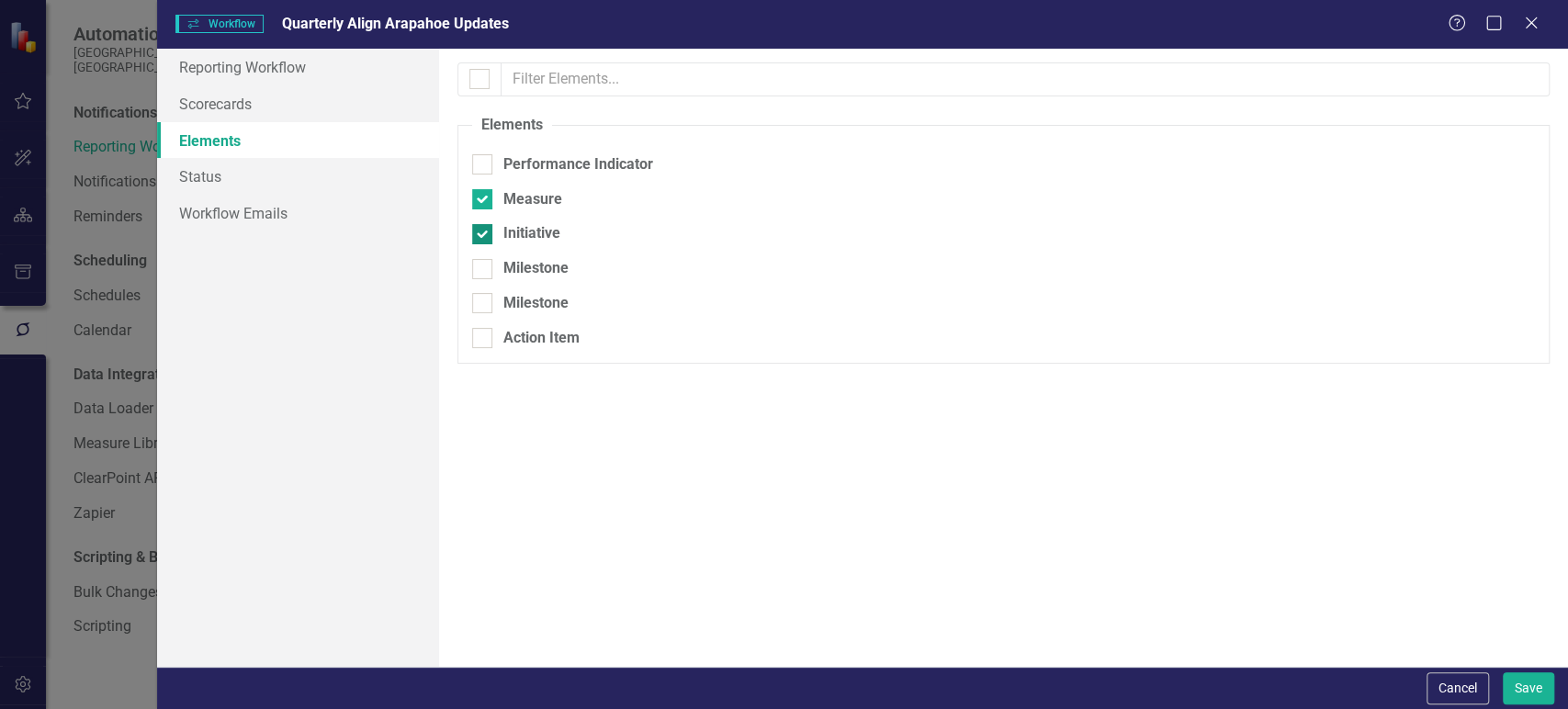
click at [477, 233] on input "Initiative" at bounding box center [478, 229] width 12 height 12
checkbox input "false"
click at [1536, 703] on button "Save" at bounding box center [1528, 688] width 51 height 32
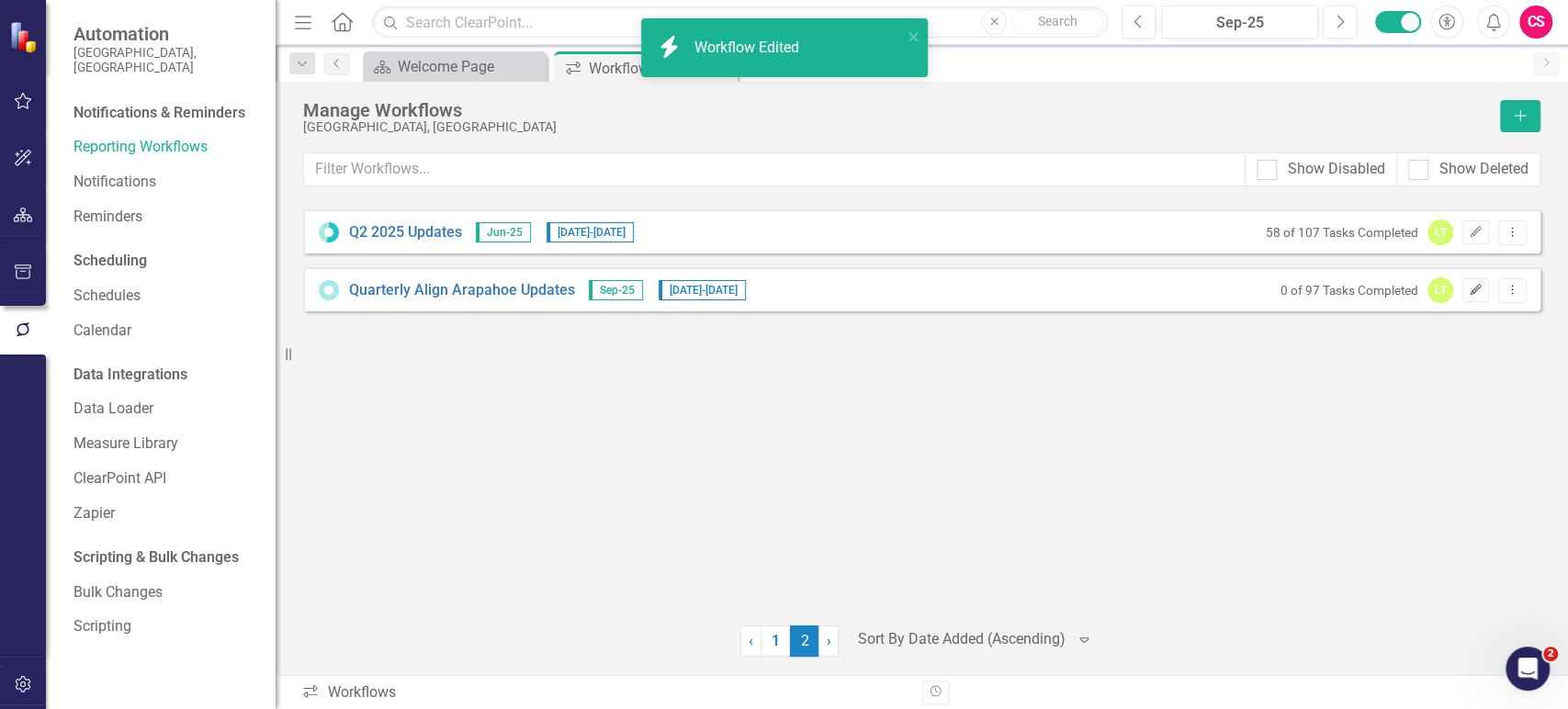
click at [1476, 299] on button "Edit" at bounding box center [1475, 290] width 27 height 24
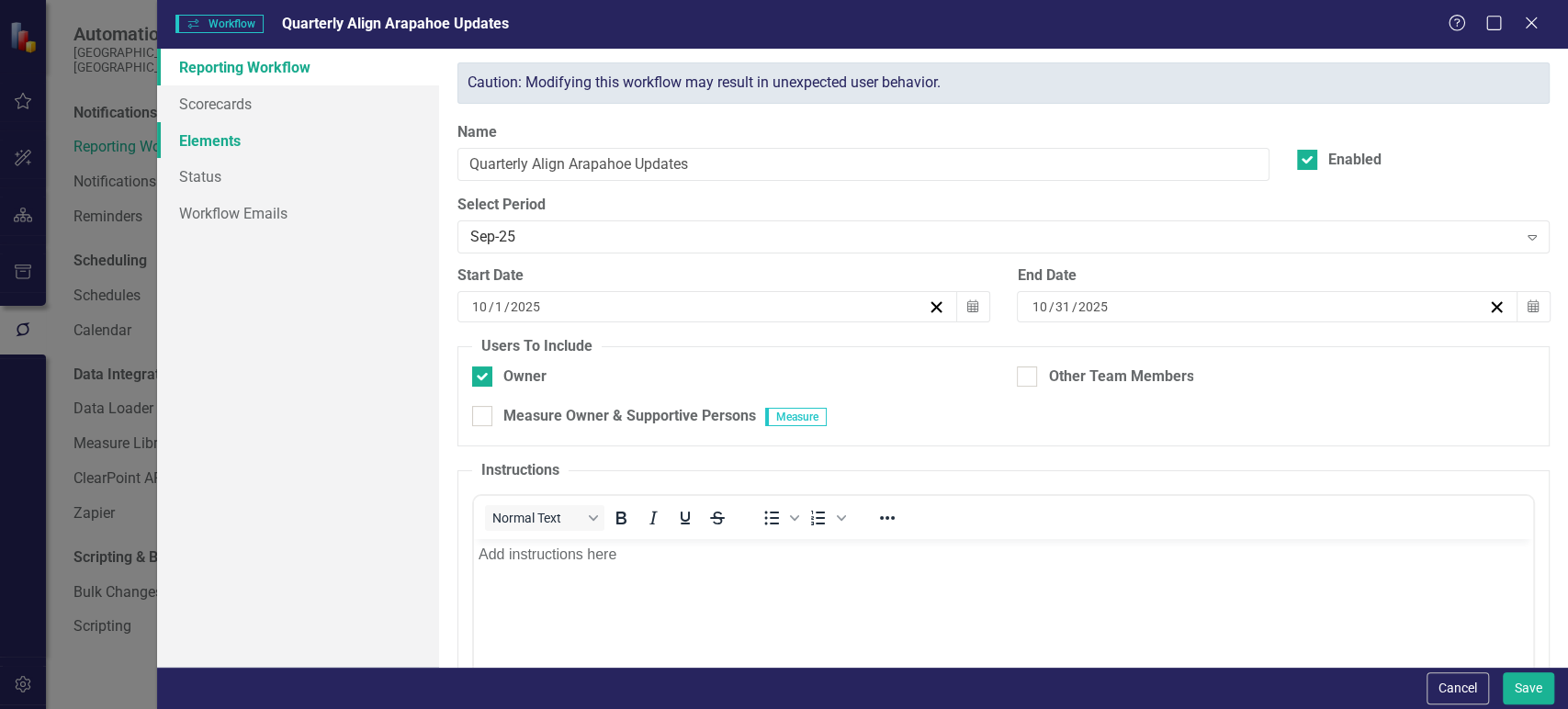
click at [344, 144] on link "Elements" at bounding box center [298, 141] width 282 height 37
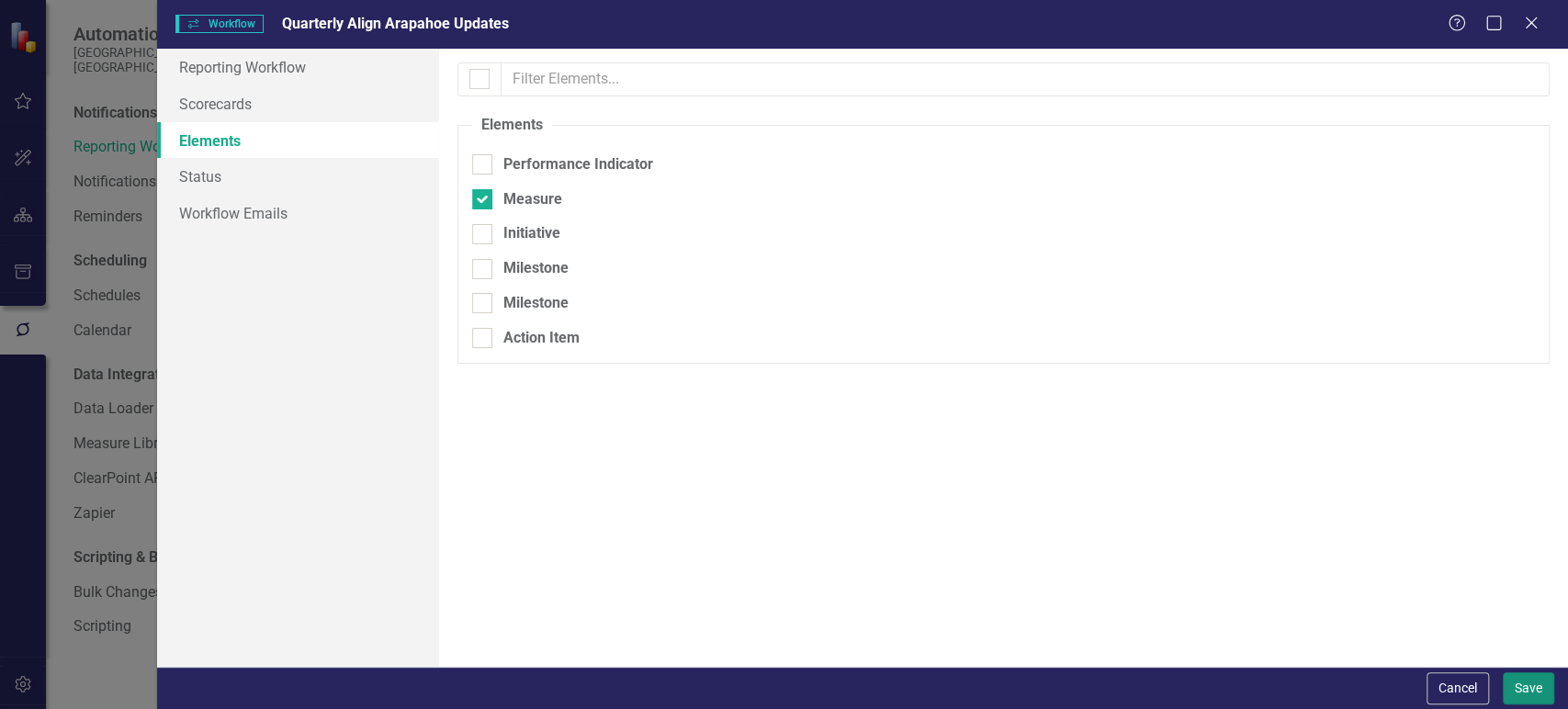
click at [1528, 689] on button "Save" at bounding box center [1528, 688] width 51 height 32
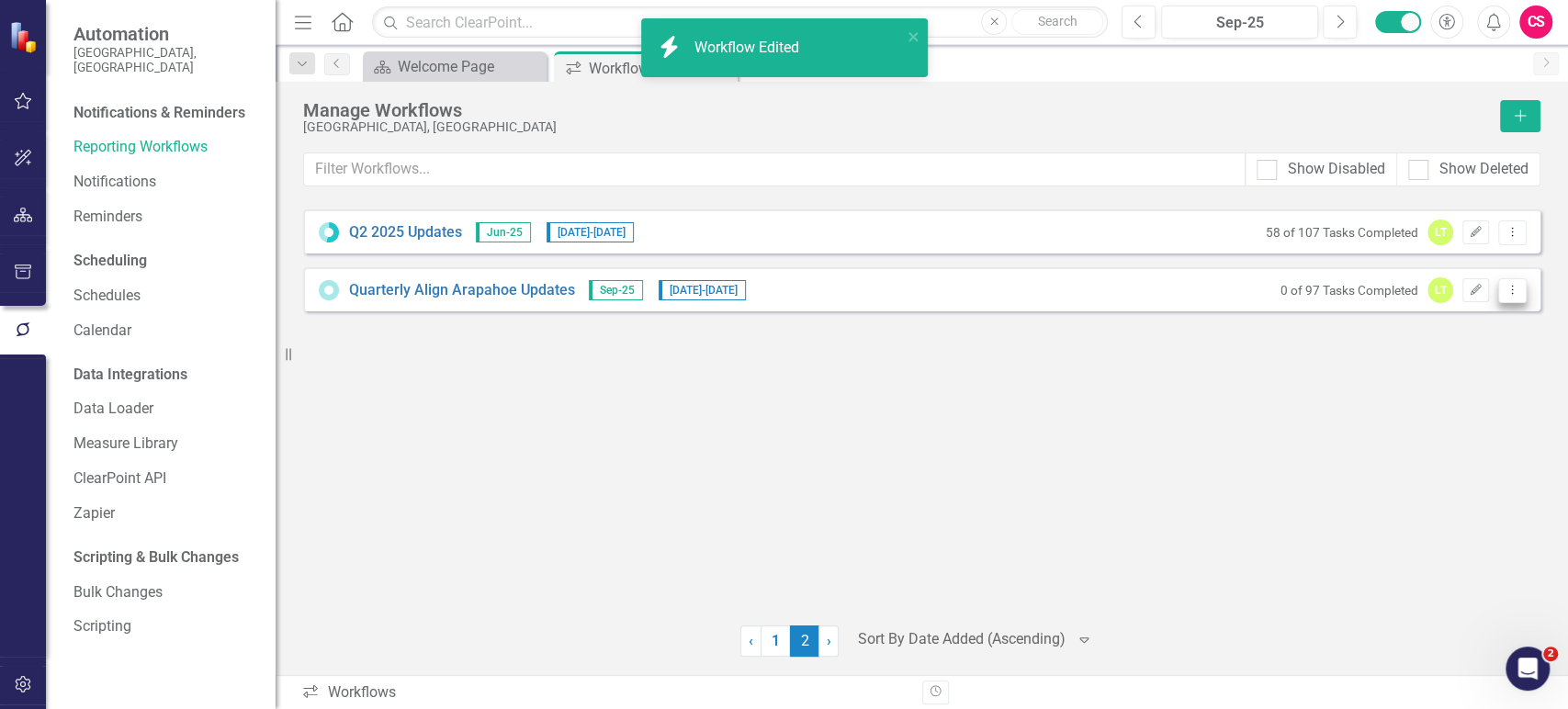
click at [1510, 282] on button "Dropdown Menu" at bounding box center [1512, 290] width 29 height 25
click at [1473, 312] on link "Preview Preview Workflow" at bounding box center [1440, 319] width 170 height 34
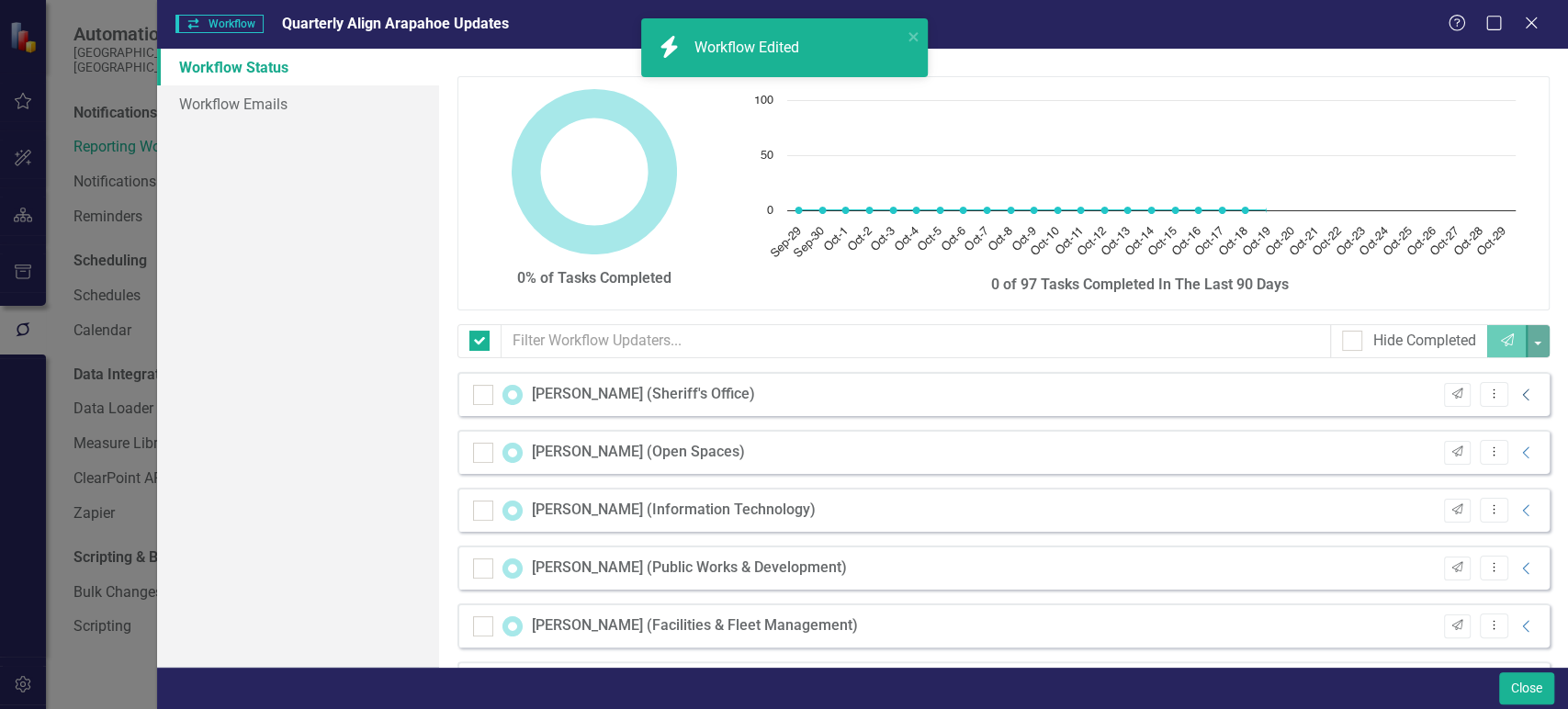
click at [1517, 392] on icon "Collapse" at bounding box center [1526, 395] width 19 height 15
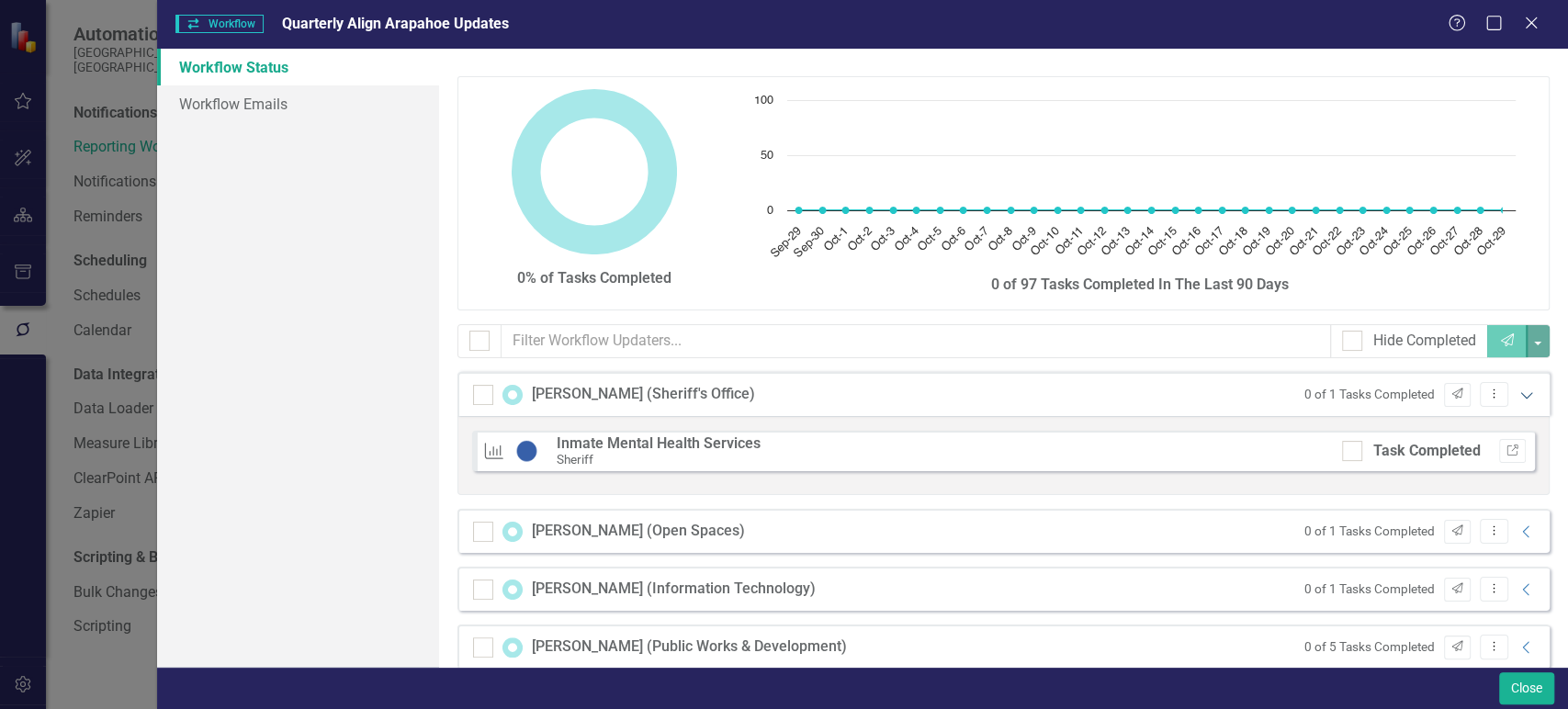
checkbox input "false"
click at [1517, 528] on icon "Collapse" at bounding box center [1526, 532] width 19 height 15
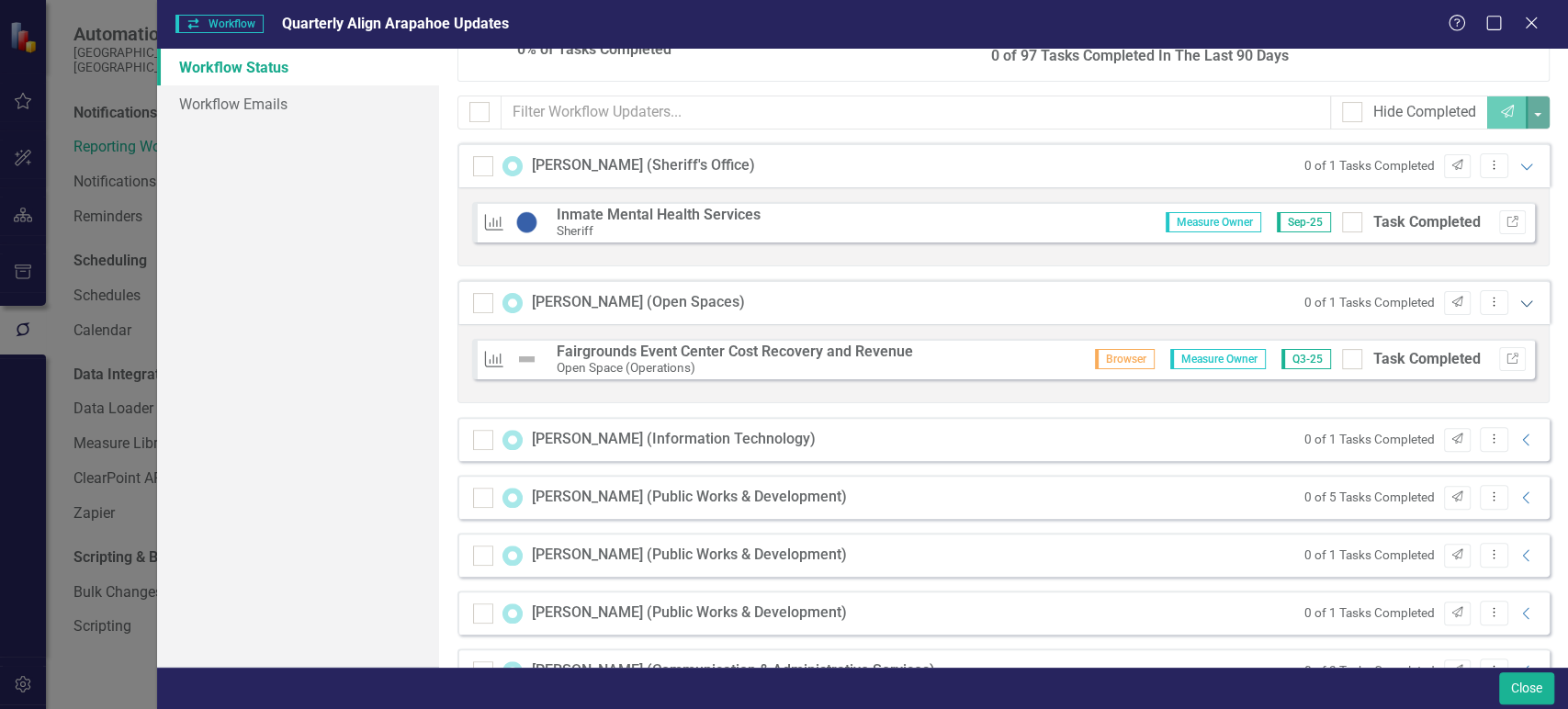
scroll to position [235, 0]
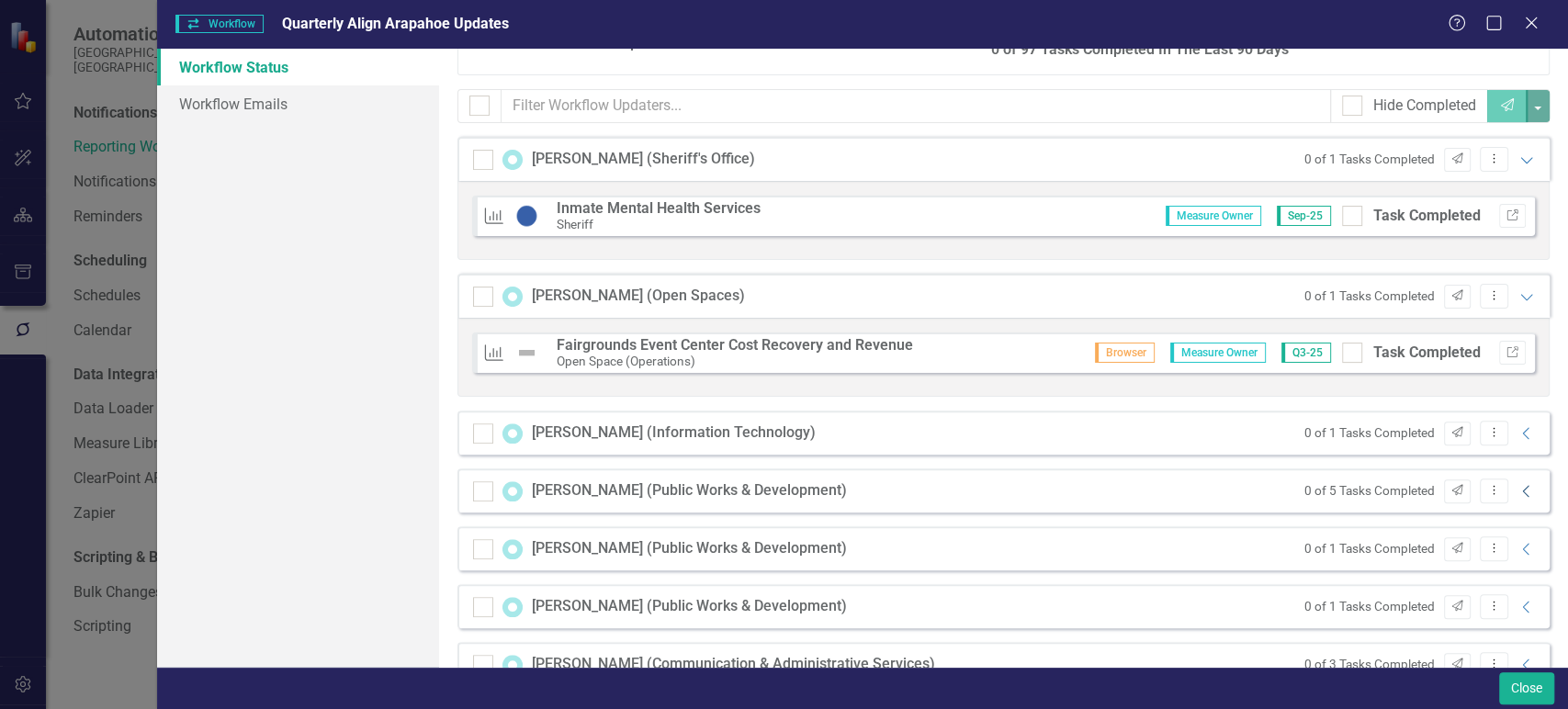
click at [1517, 491] on icon "Collapse" at bounding box center [1526, 491] width 19 height 15
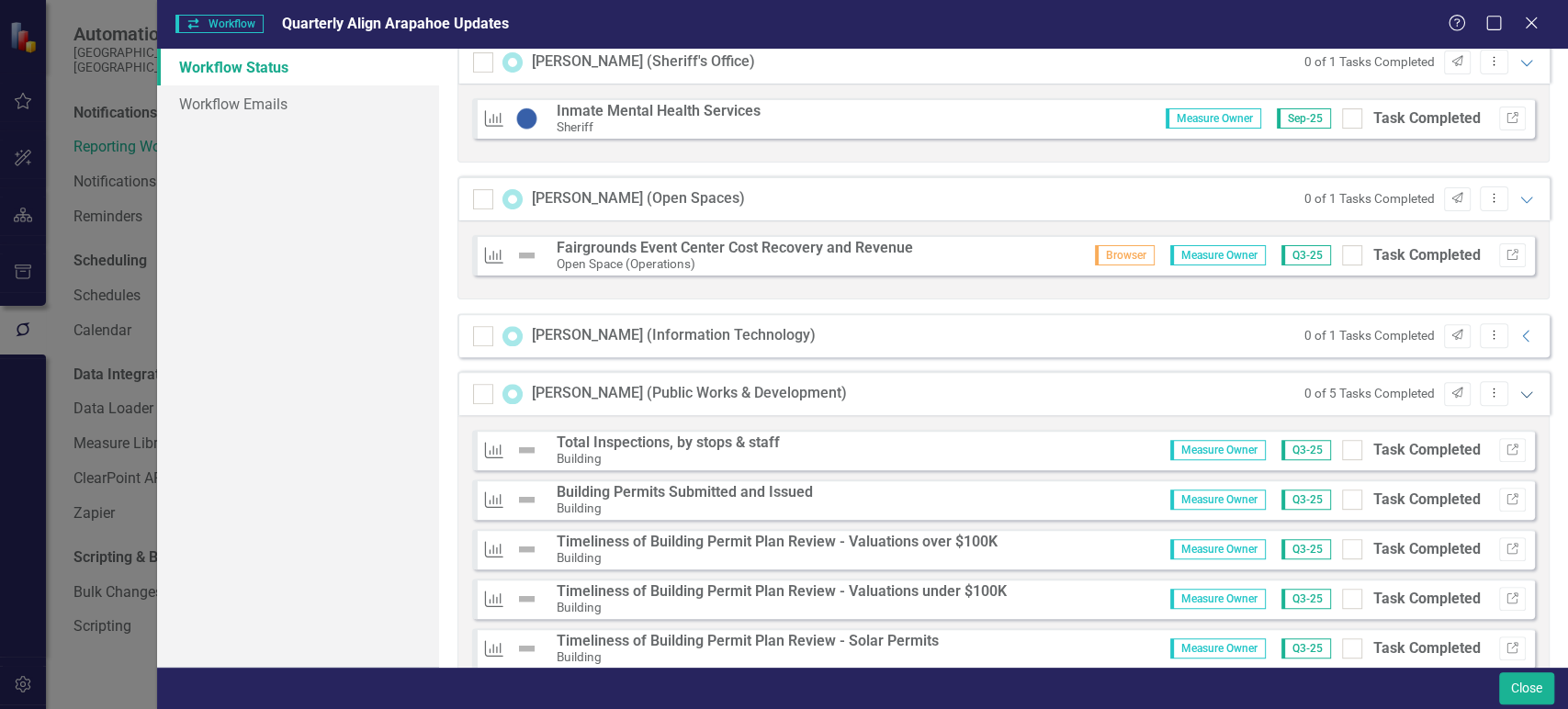
scroll to position [337, 0]
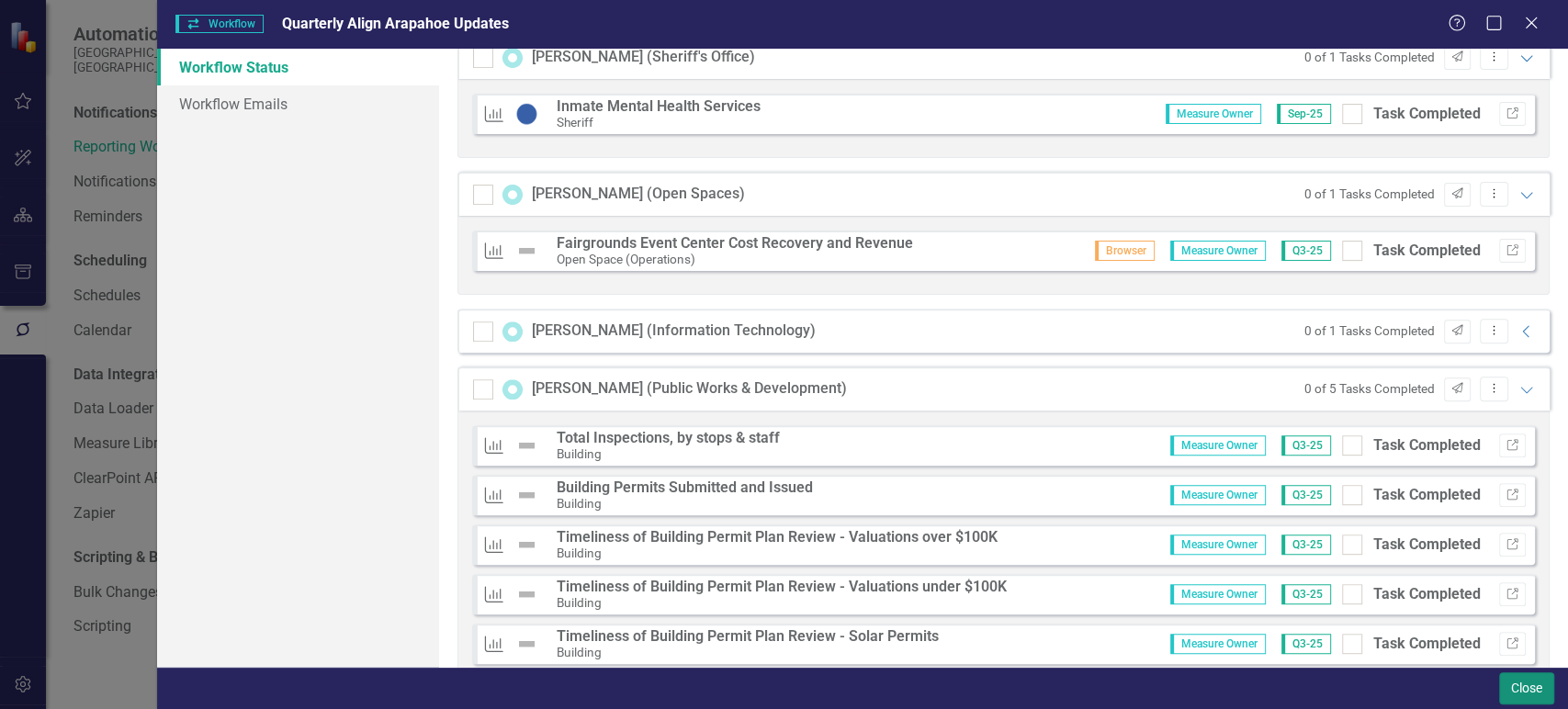
click at [1527, 686] on button "Close" at bounding box center [1526, 688] width 55 height 32
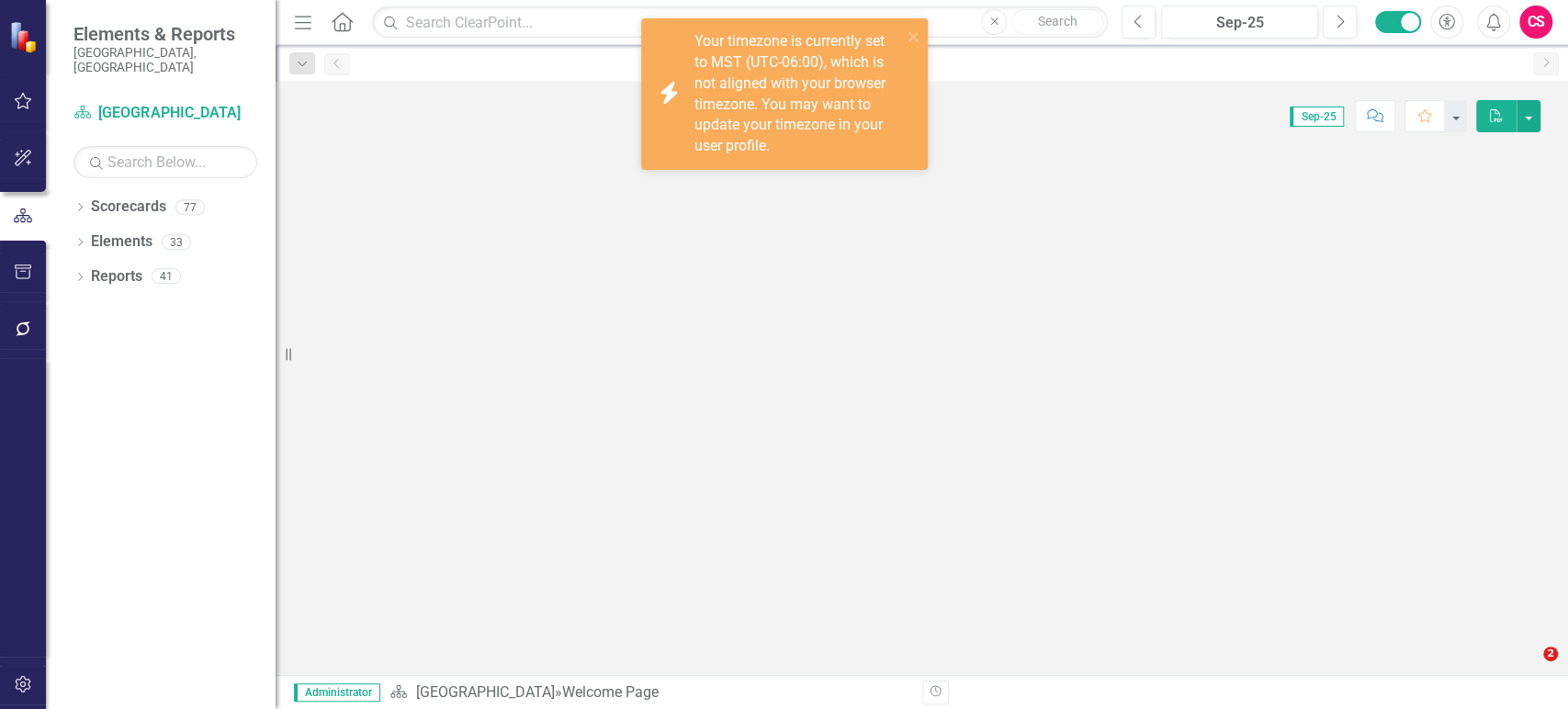
click at [32, 321] on icon "button" at bounding box center [23, 329] width 19 height 15
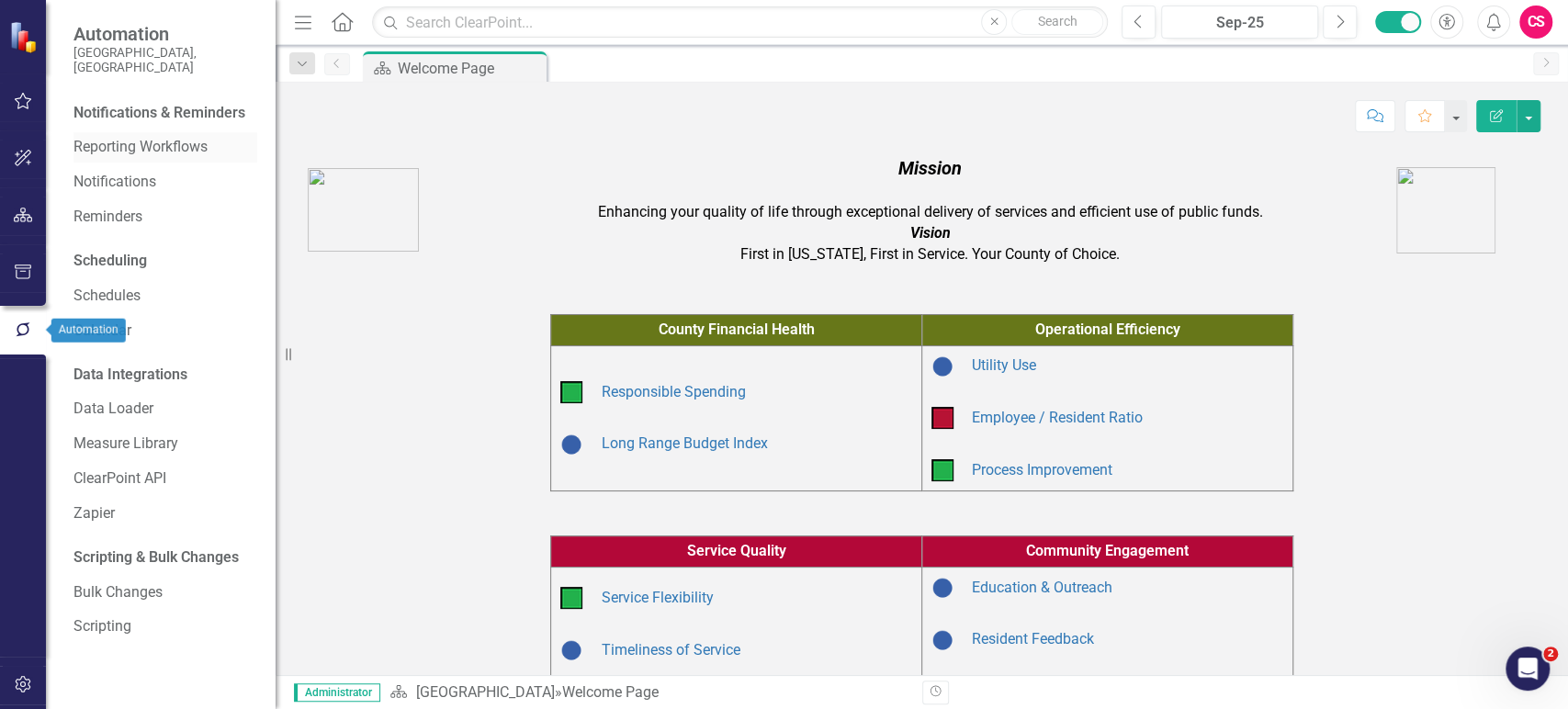
click at [144, 136] on link "Reporting Workflows" at bounding box center [165, 147] width 184 height 21
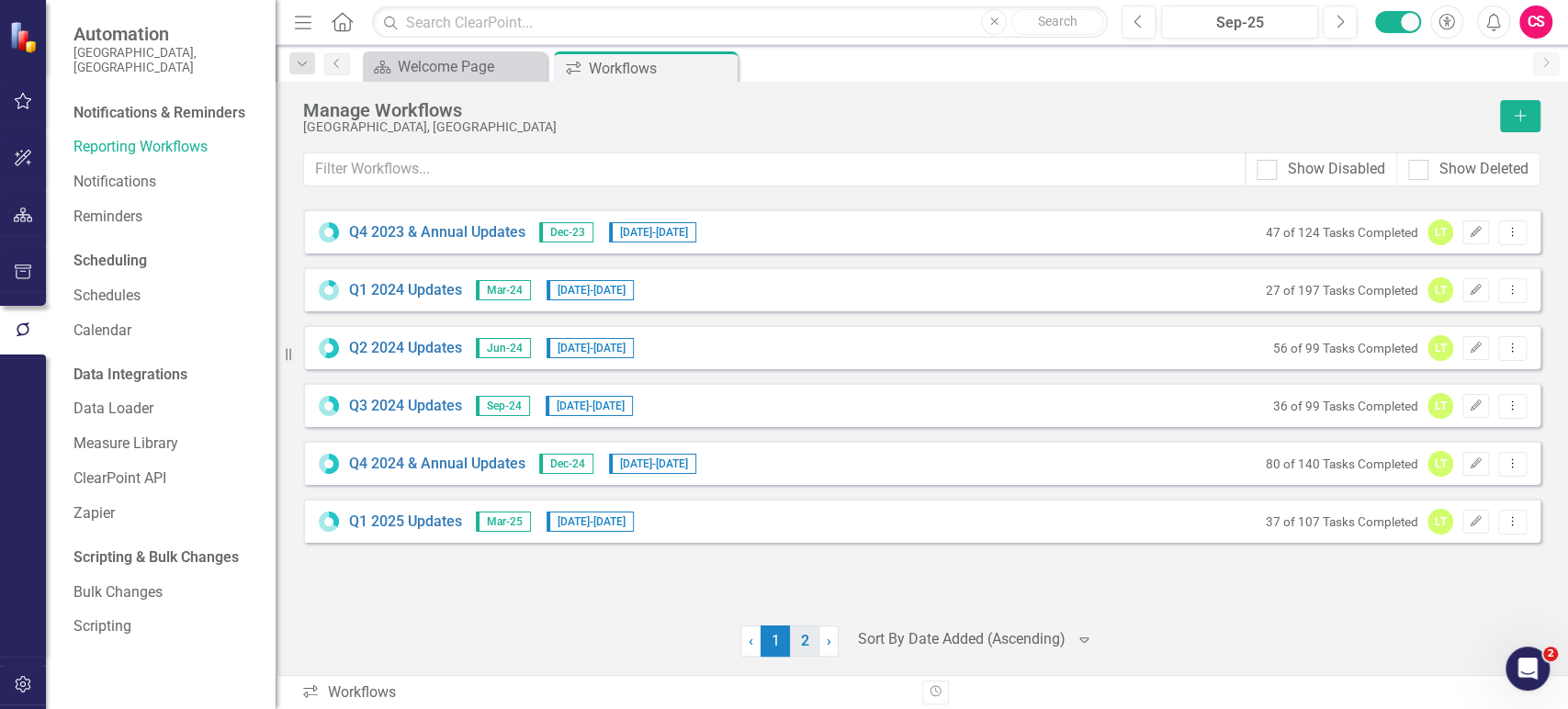
click at [804, 634] on link "2" at bounding box center [805, 641] width 30 height 32
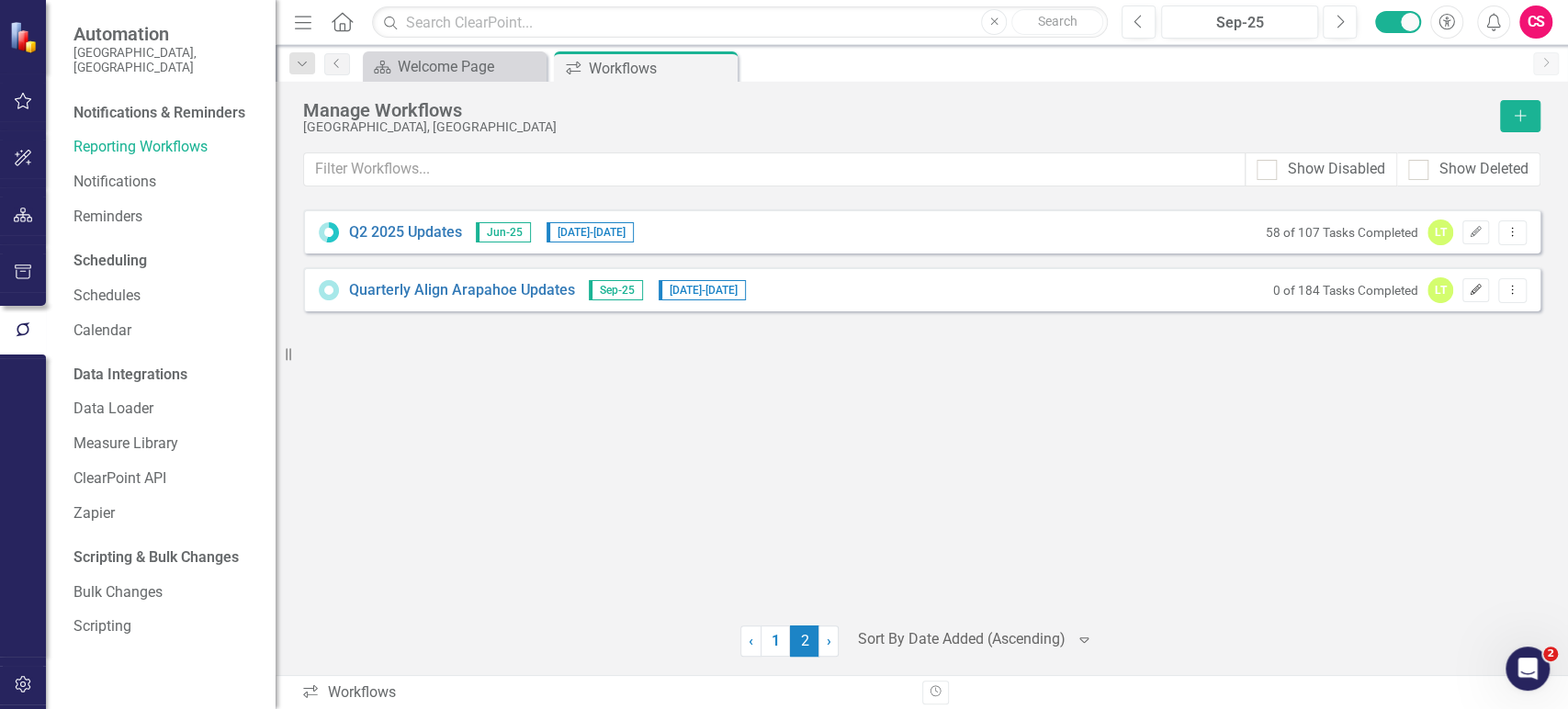
click at [1480, 288] on icon "Edit" at bounding box center [1475, 290] width 14 height 11
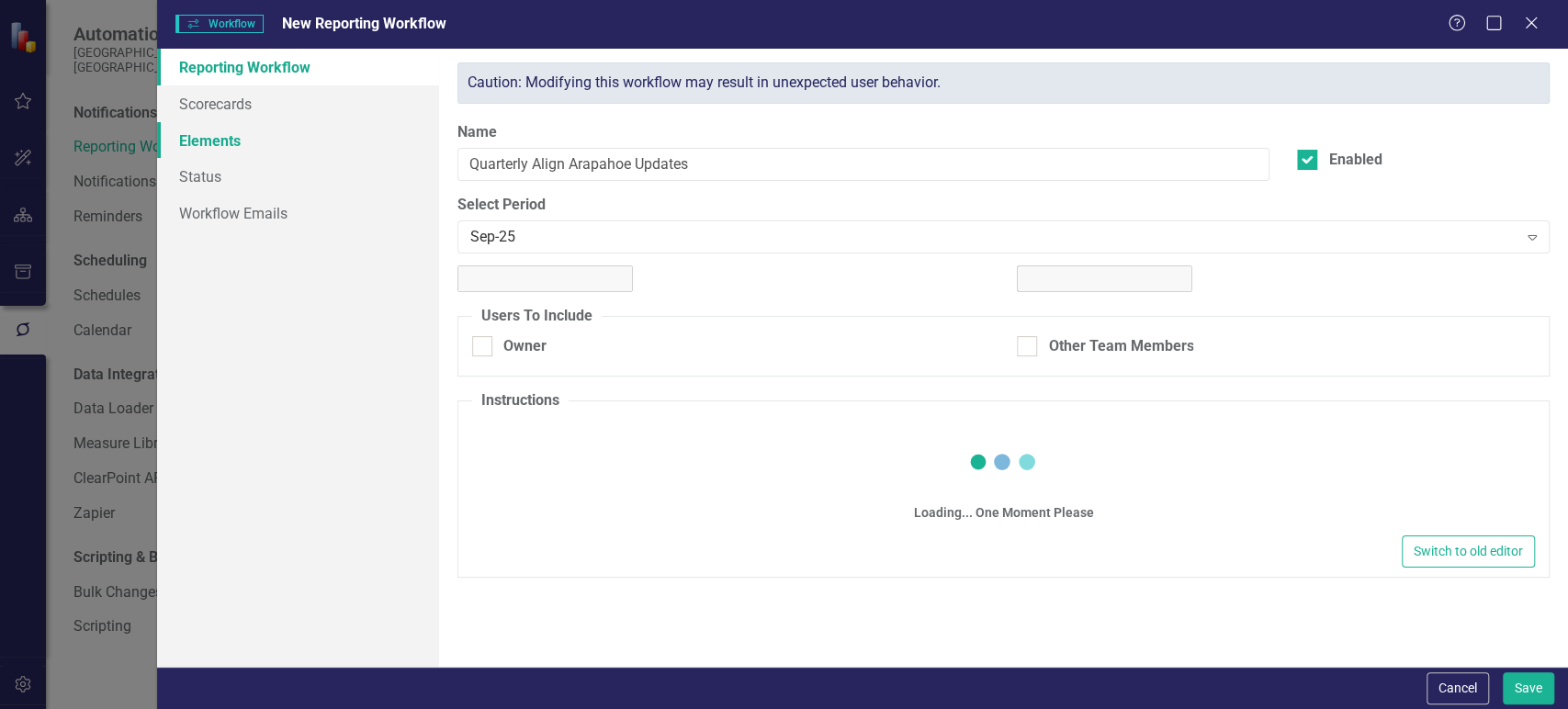
checkbox input "true"
click at [293, 142] on link "Elements" at bounding box center [298, 141] width 282 height 37
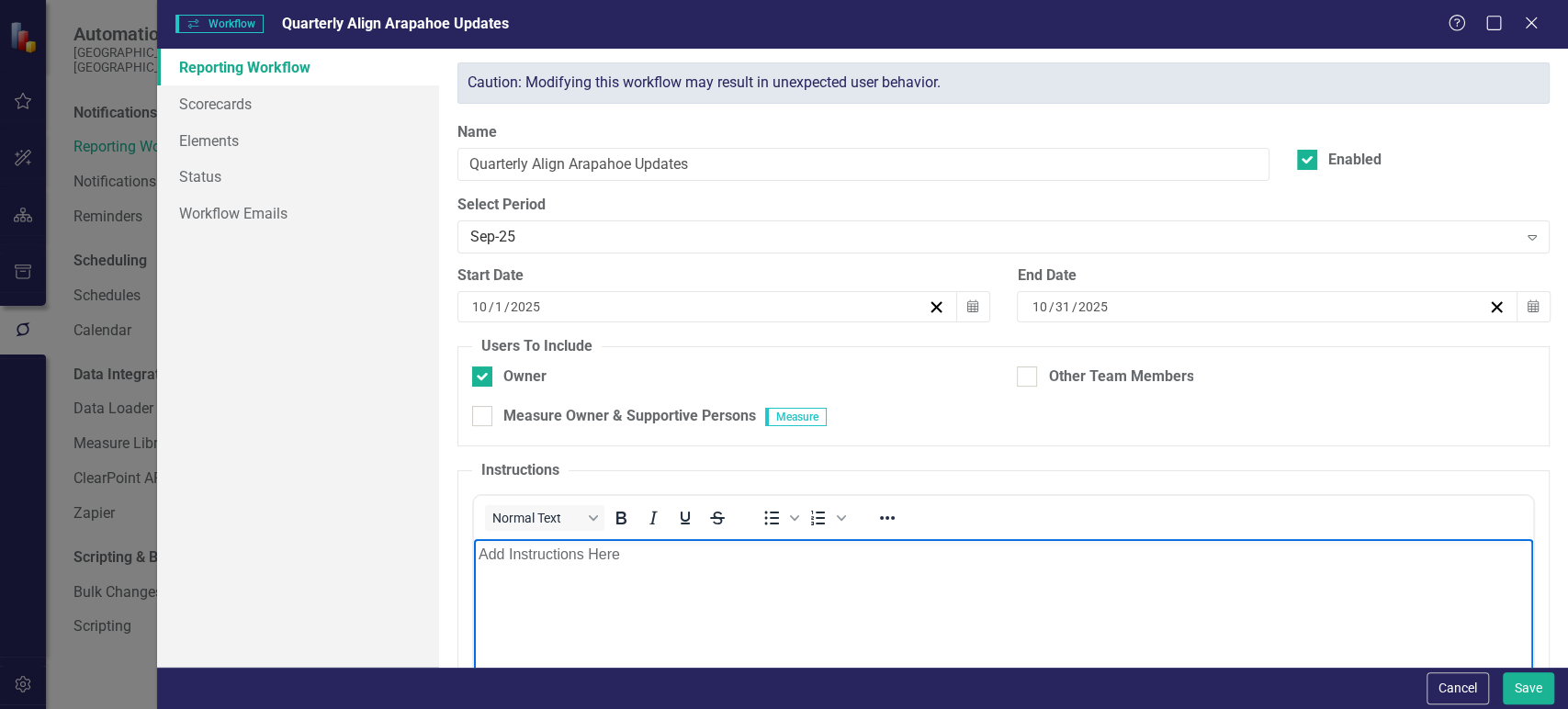
click at [281, 84] on link "Reporting Workflow" at bounding box center [298, 67] width 282 height 37
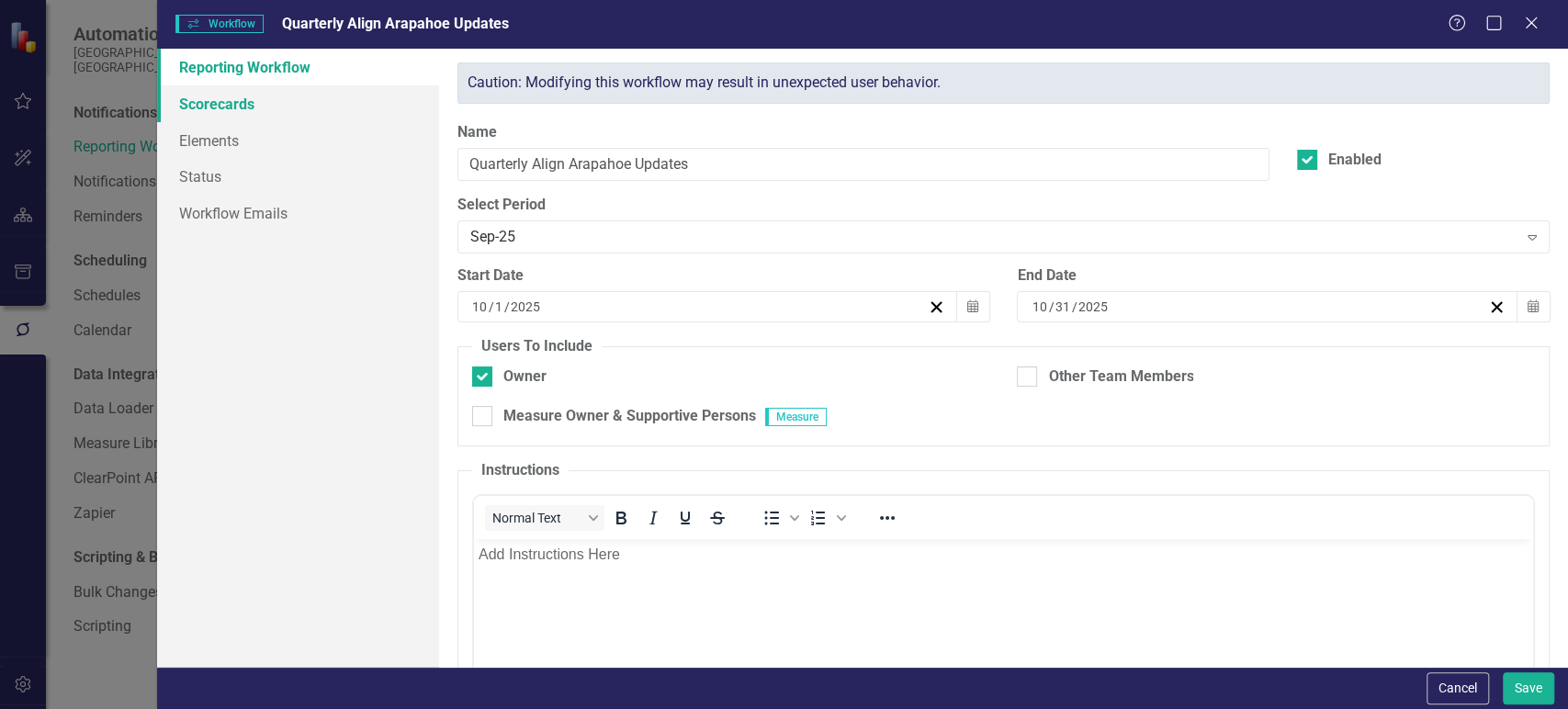
click at [279, 105] on link "Scorecards" at bounding box center [298, 104] width 282 height 37
click at [271, 140] on link "Elements" at bounding box center [298, 141] width 282 height 37
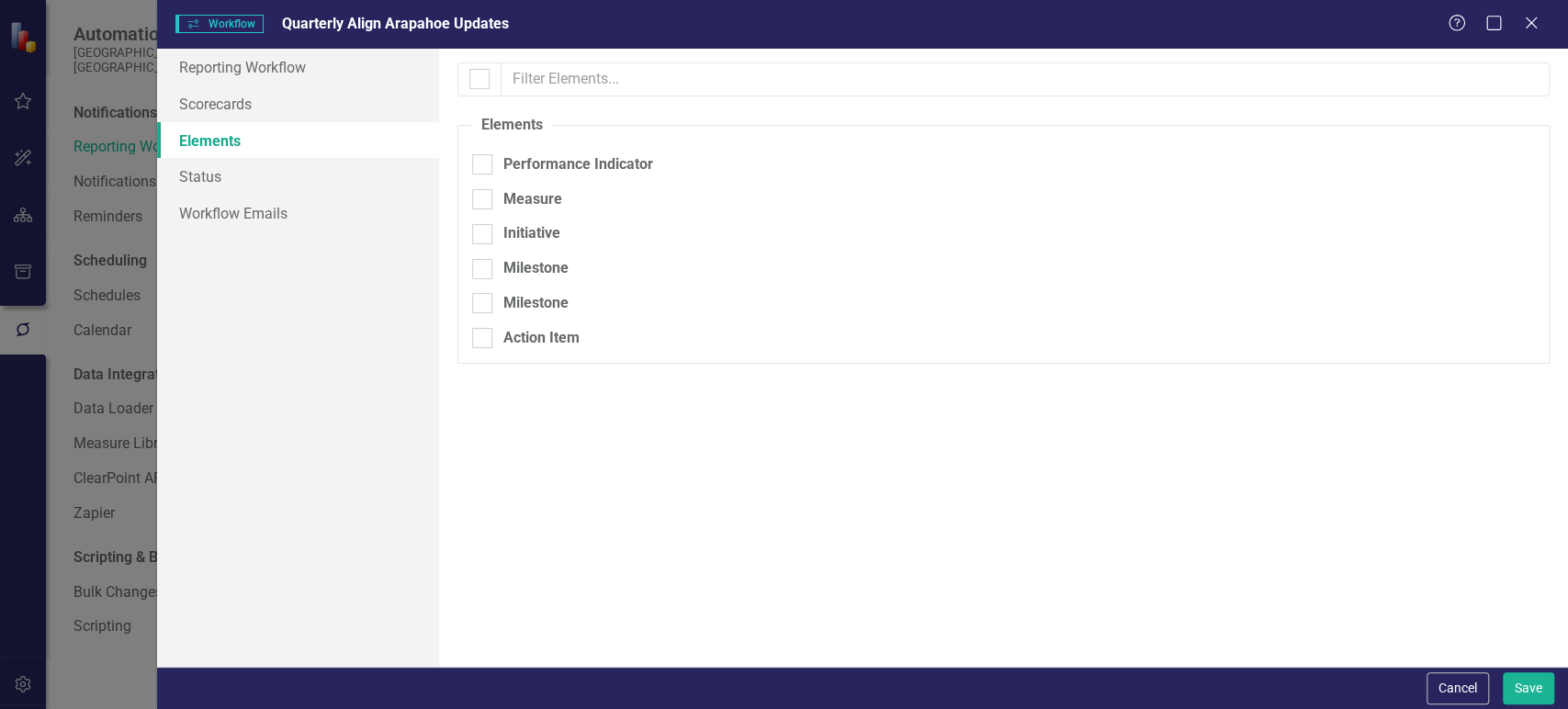
checkbox input "false"
click at [487, 193] on div at bounding box center [483, 200] width 20 height 20
click at [484, 193] on input "Measure" at bounding box center [478, 195] width 12 height 12
checkbox input "true"
click at [486, 233] on div at bounding box center [483, 234] width 20 height 20
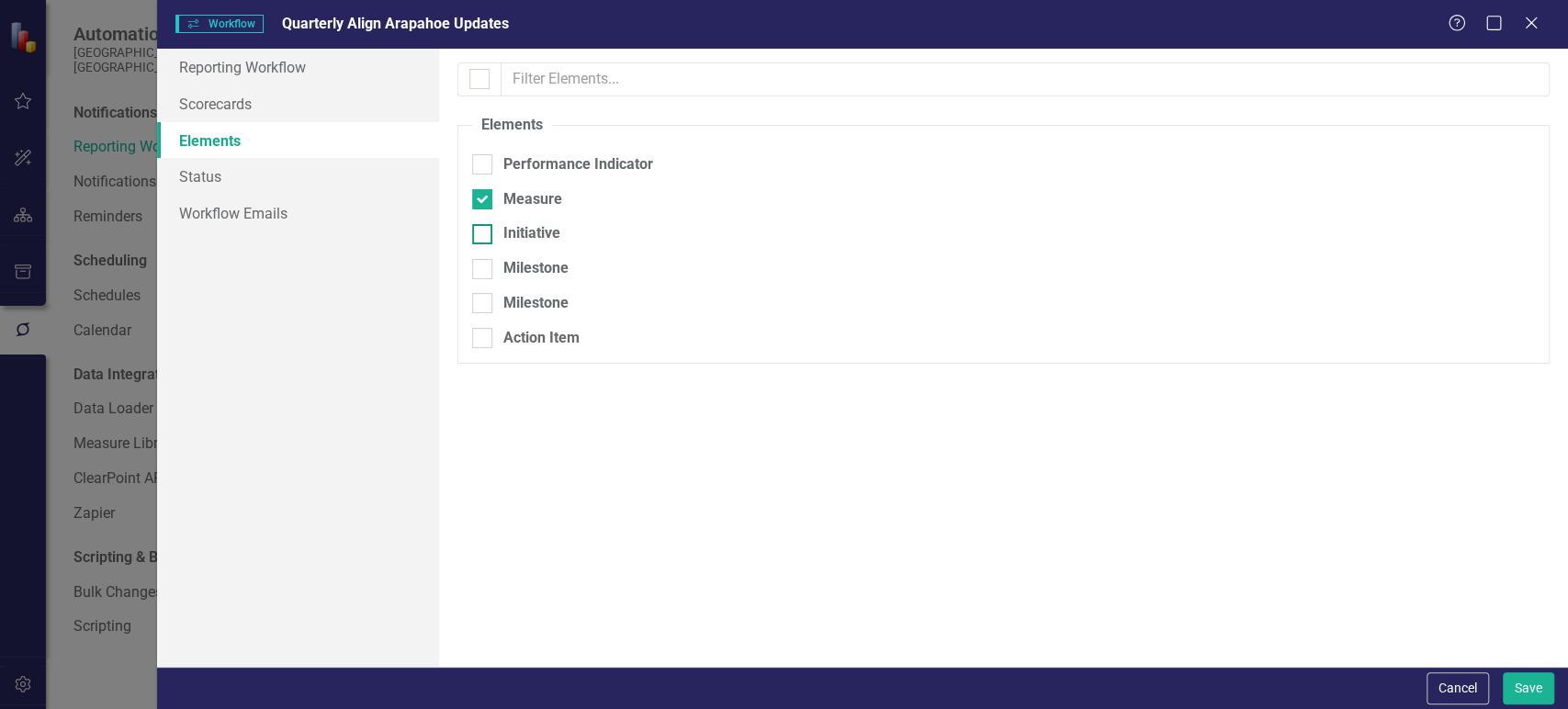
click at [484, 233] on input "Initiative" at bounding box center [478, 229] width 12 height 12
checkbox input "true"
click at [1516, 690] on button "Save" at bounding box center [1528, 688] width 51 height 32
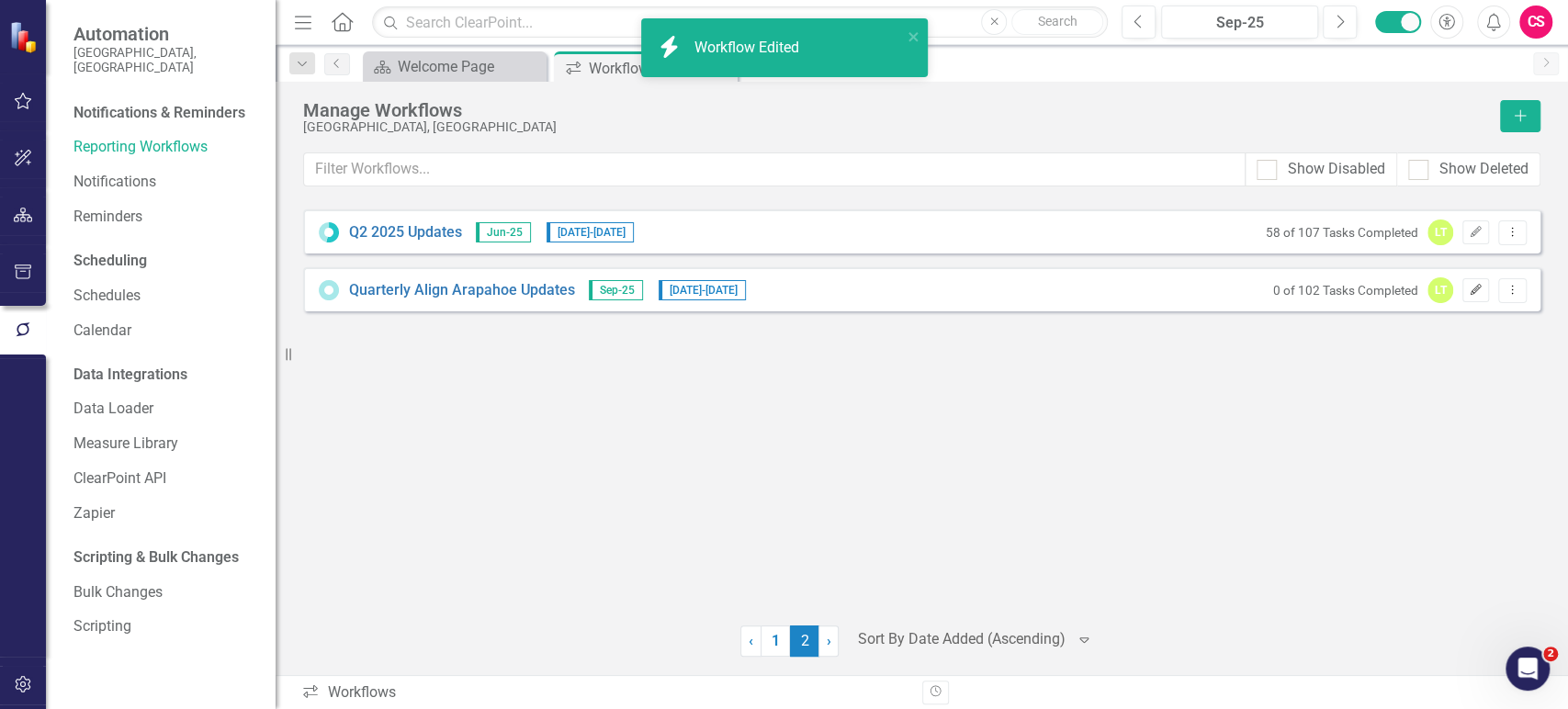
click at [1474, 292] on icon "button" at bounding box center [1476, 290] width 11 height 11
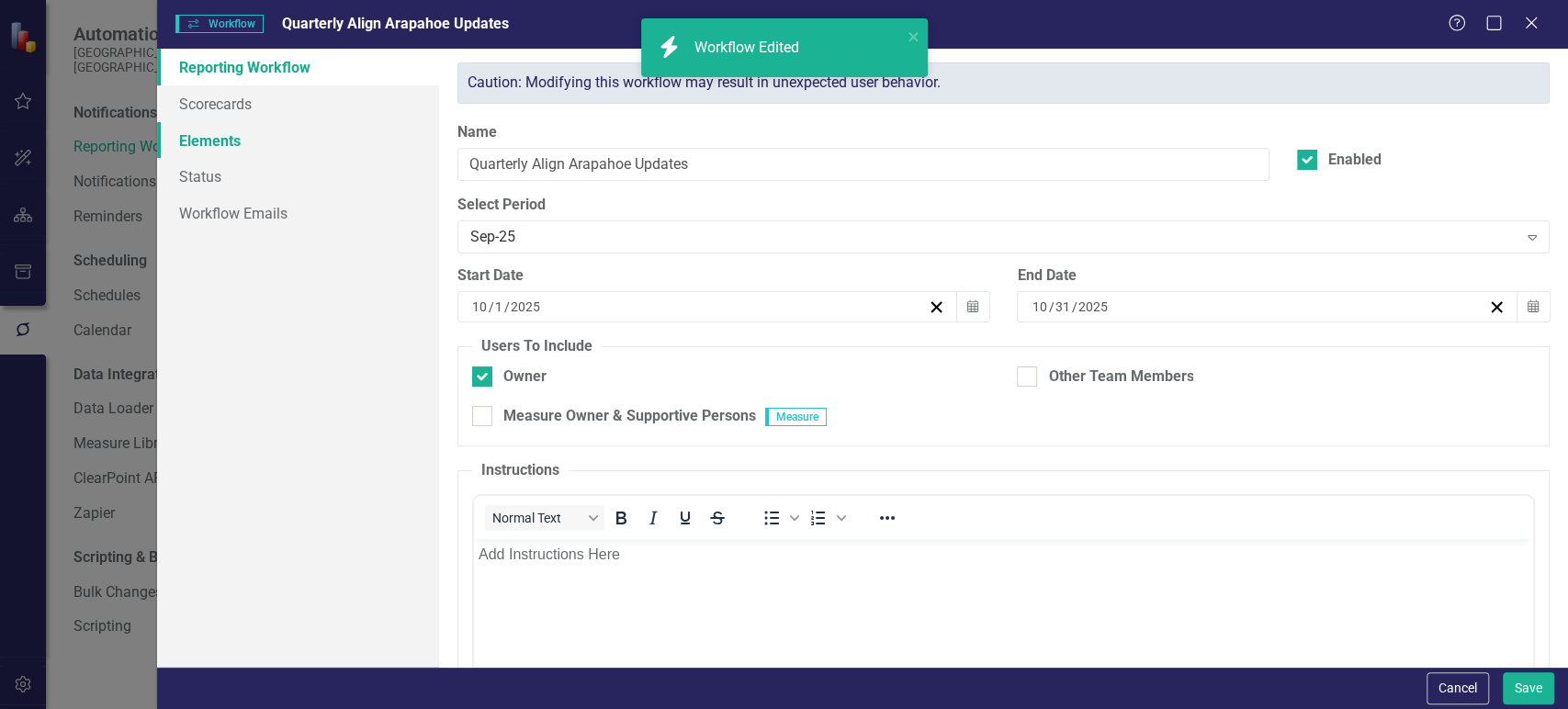
click at [272, 146] on link "Elements" at bounding box center [298, 141] width 282 height 37
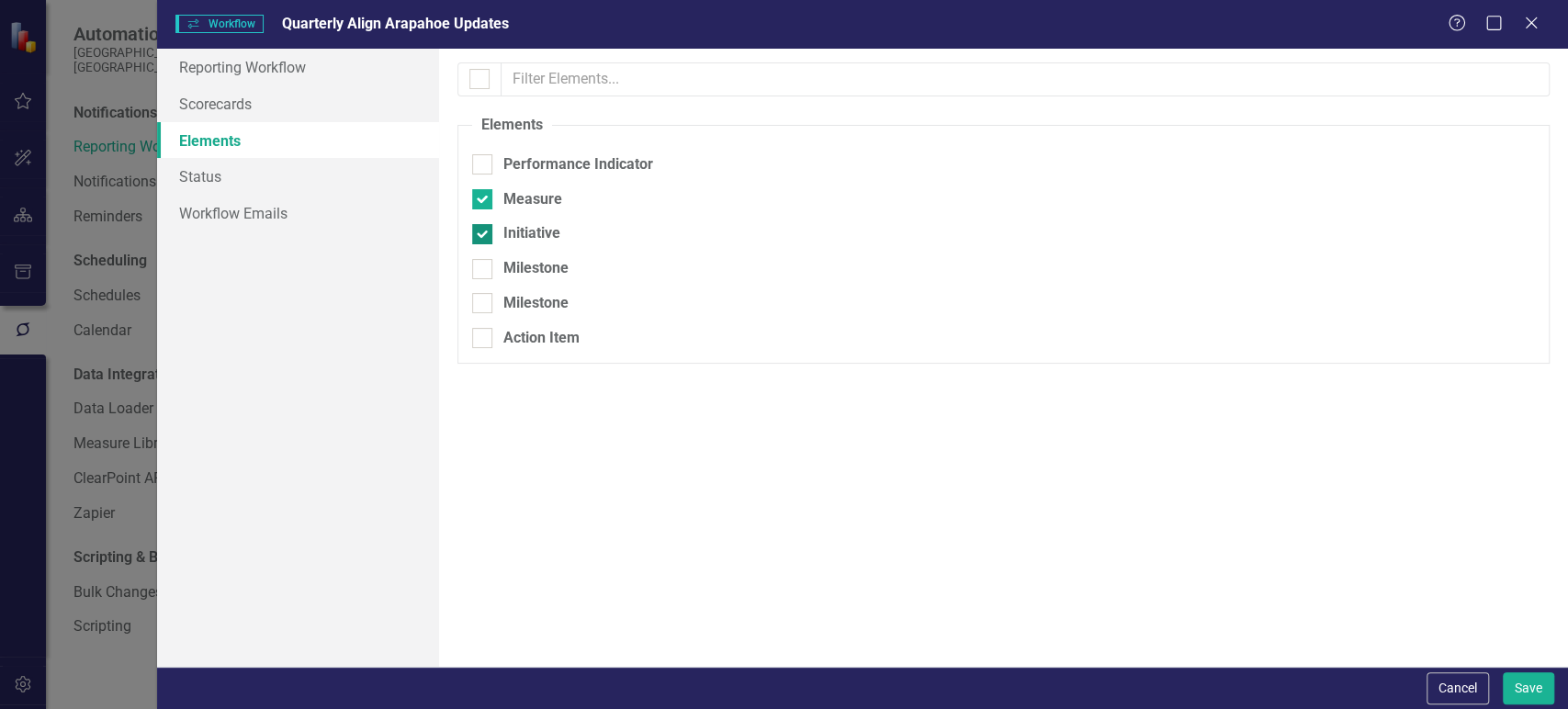
click at [489, 232] on div at bounding box center [483, 234] width 20 height 20
click at [484, 232] on input "Initiative" at bounding box center [478, 229] width 12 height 12
checkbox input "false"
click at [1536, 683] on button "Save" at bounding box center [1528, 688] width 51 height 32
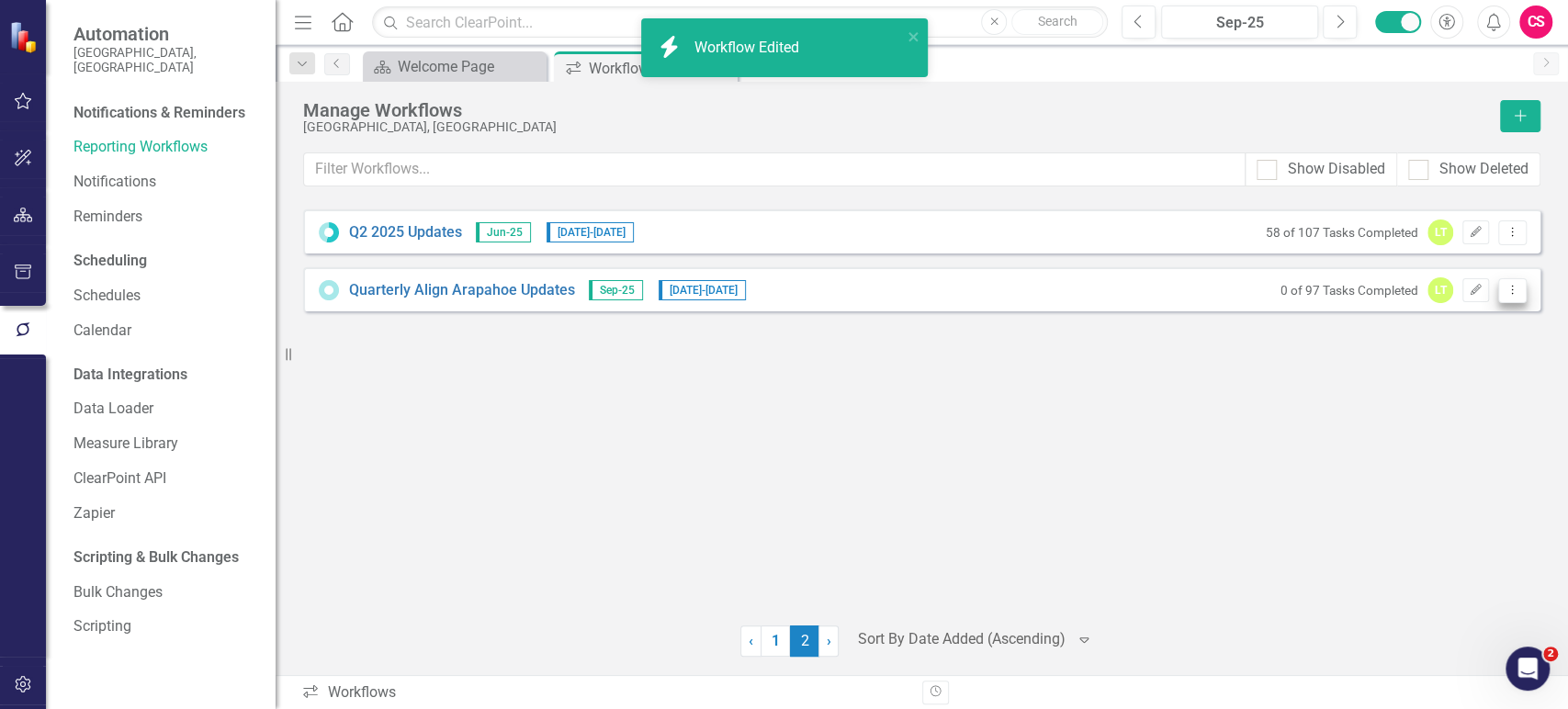
click at [1514, 292] on icon "Dropdown Menu" at bounding box center [1512, 290] width 16 height 12
click at [1497, 329] on link "Preview Preview Workflow" at bounding box center [1440, 319] width 170 height 34
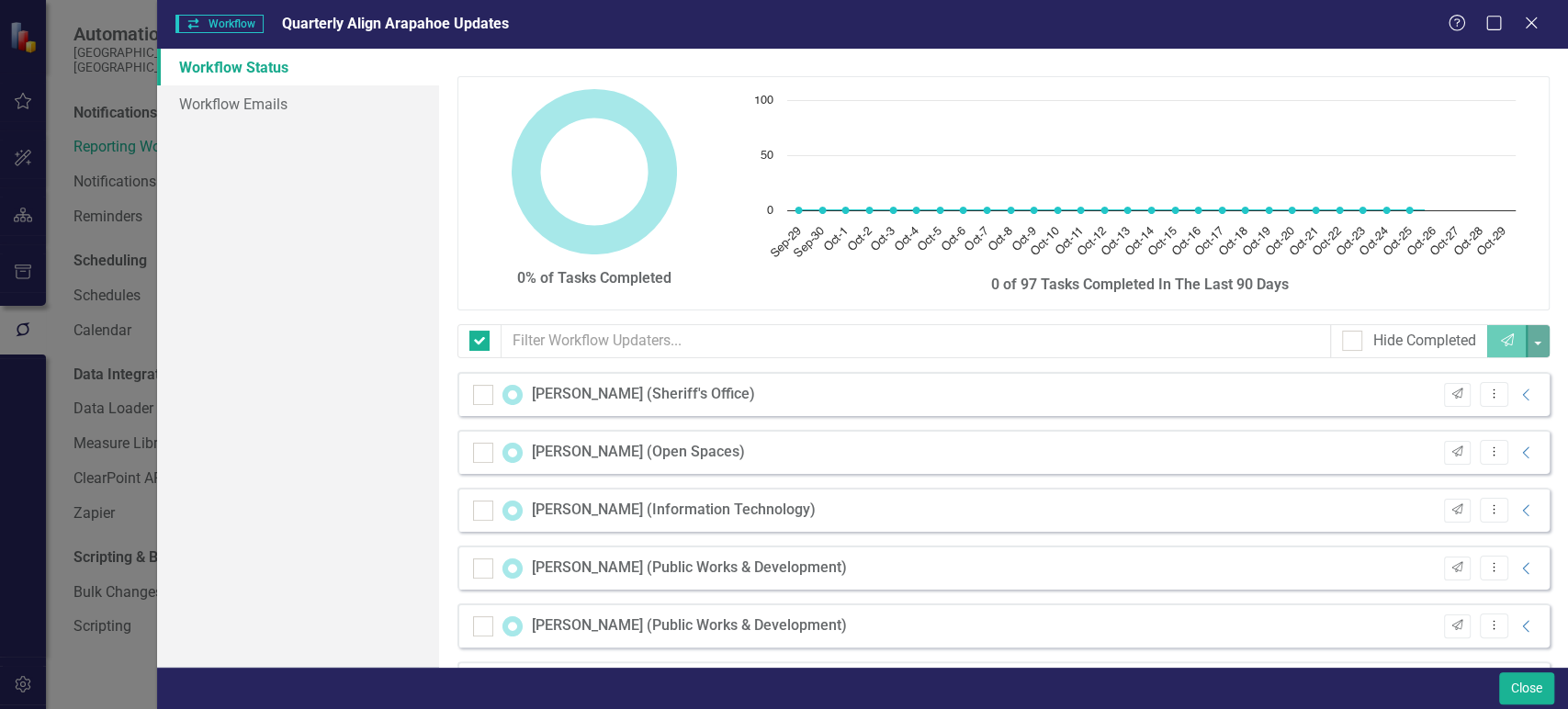
checkbox input "false"
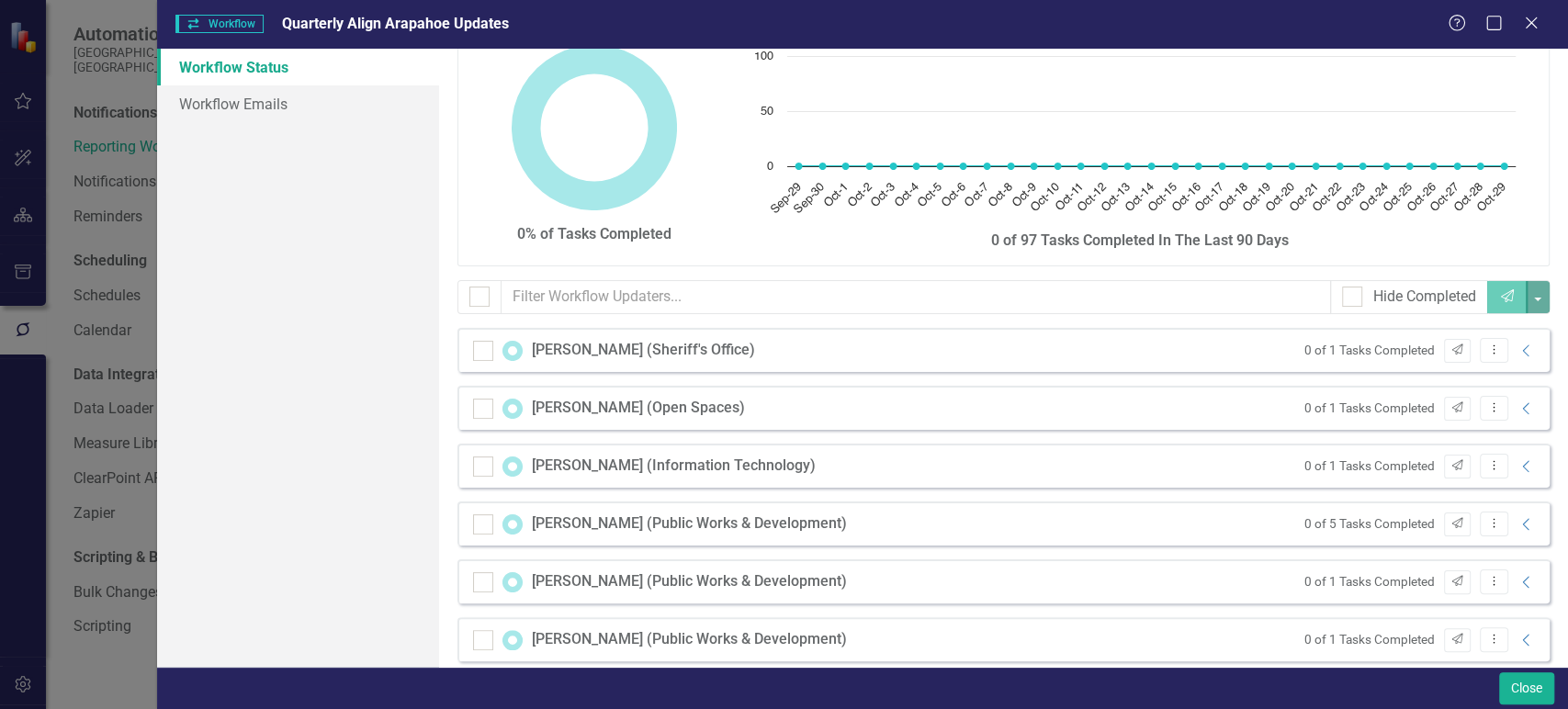
scroll to position [445, 0]
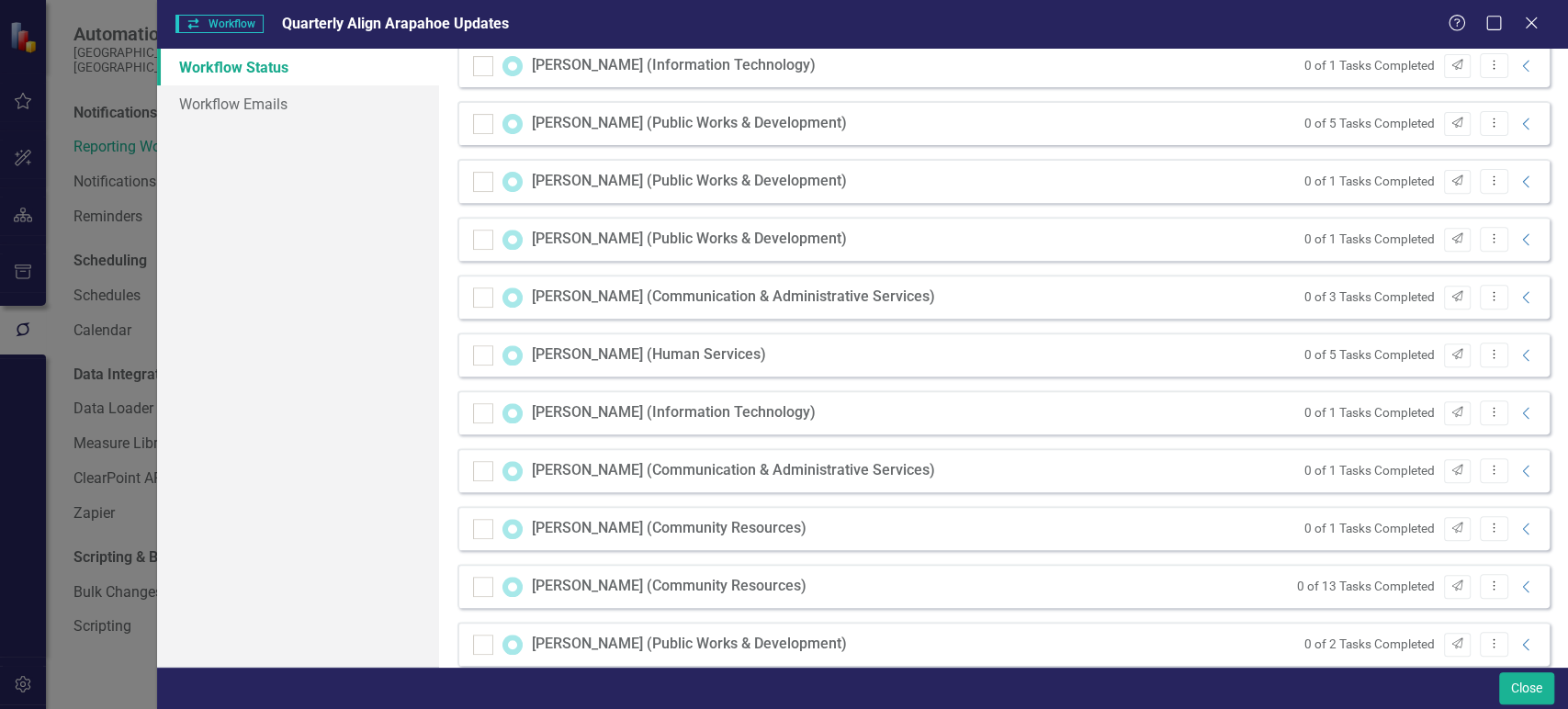
click at [1516, 599] on div "[PERSON_NAME] (Community Resources) 0 of 13 Tasks Completed Send Dropdown Menu …" at bounding box center [1004, 585] width 1092 height 44
click at [1522, 580] on icon at bounding box center [1524, 586] width 6 height 12
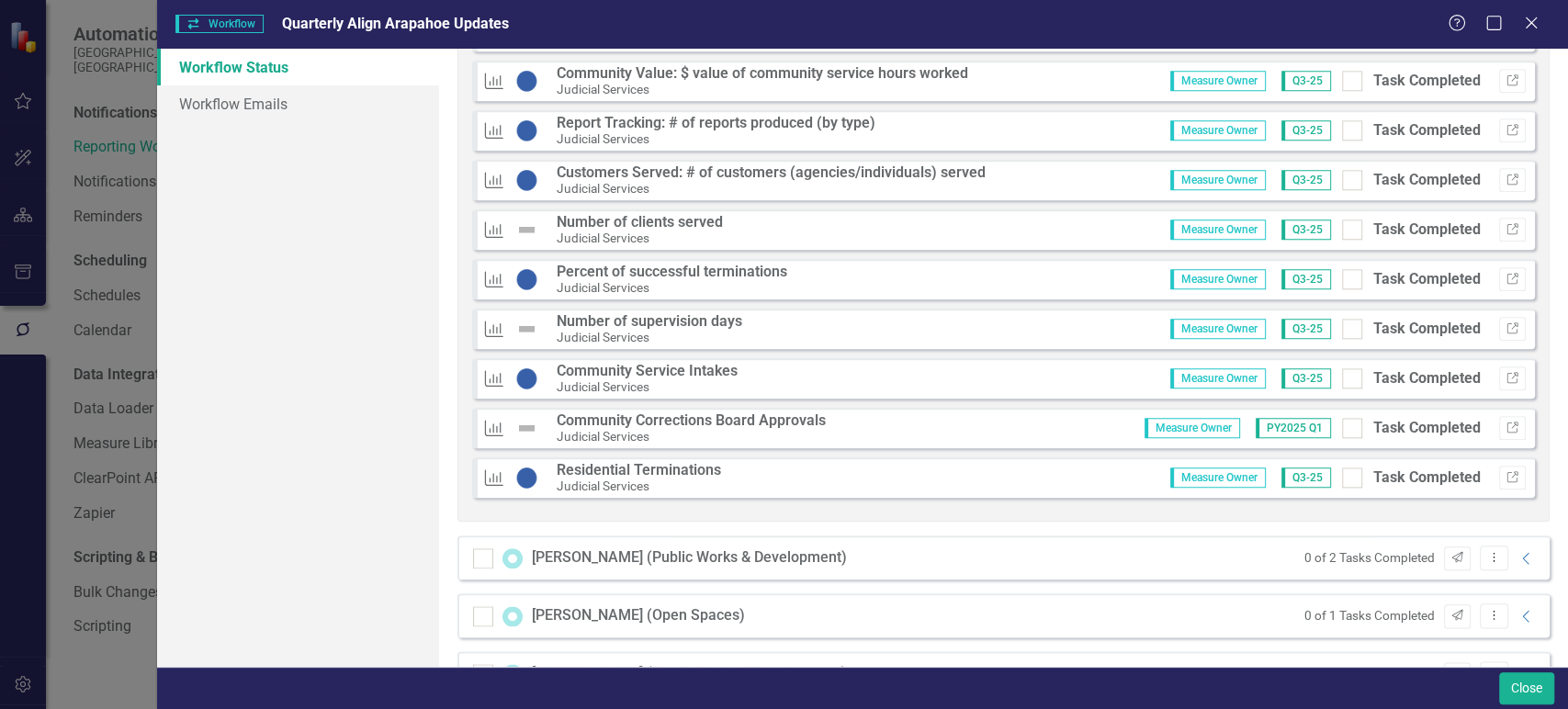
scroll to position [1204, 0]
click at [1532, 689] on button "Close" at bounding box center [1526, 688] width 55 height 32
